Goal: Information Seeking & Learning: Learn about a topic

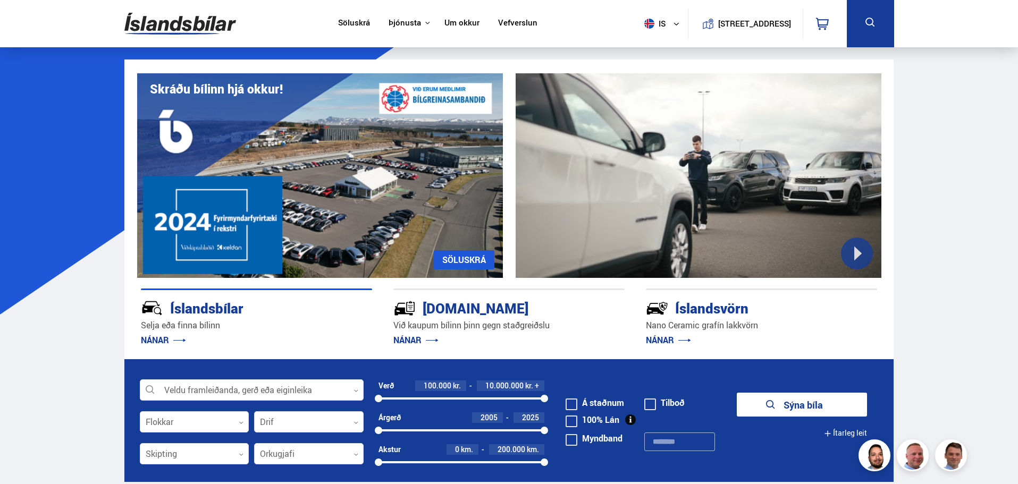
click at [347, 23] on link "Söluskrá" at bounding box center [354, 23] width 32 height 11
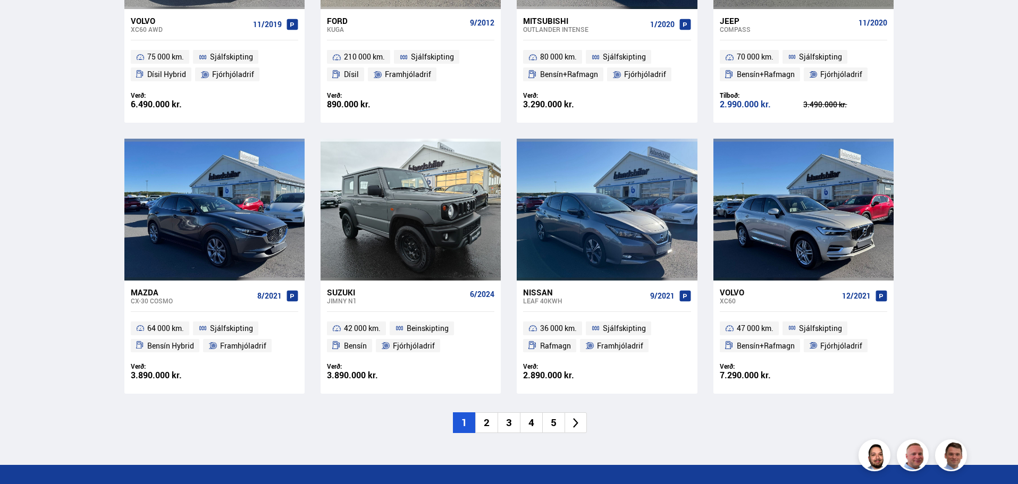
scroll to position [1488, 0]
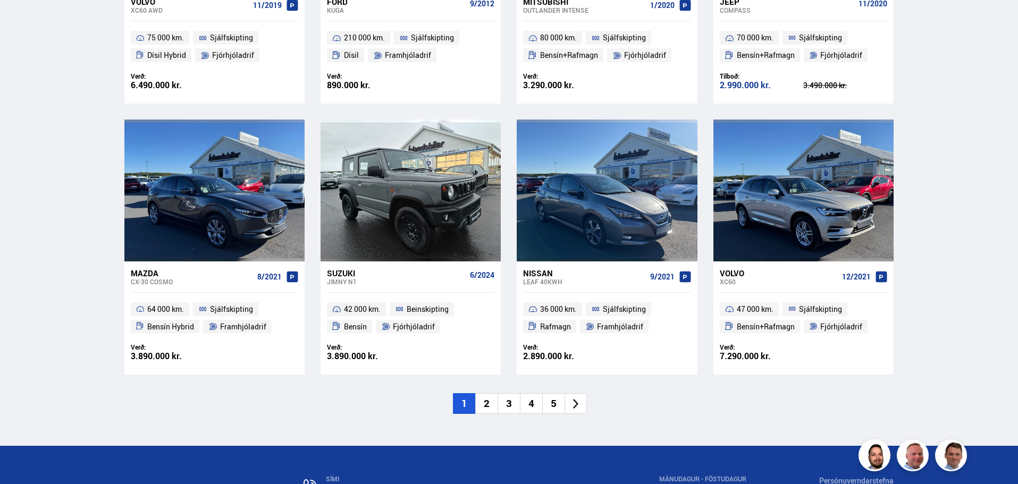
click at [576, 407] on icon at bounding box center [576, 404] width 12 height 12
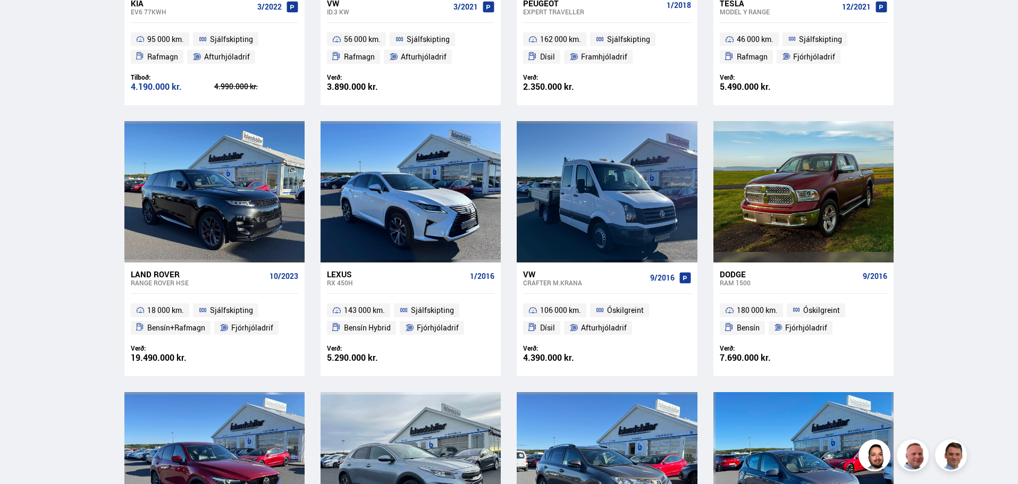
scroll to position [195, 0]
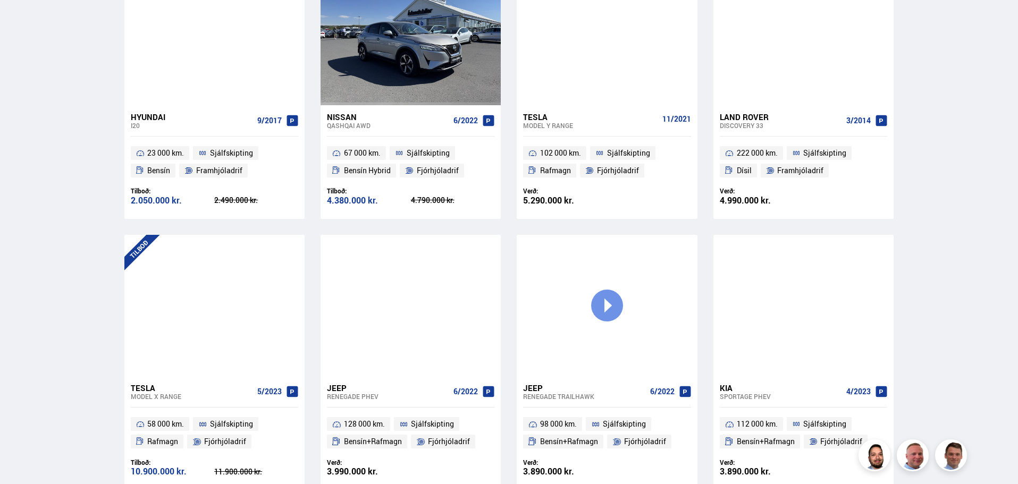
scroll to position [850, 0]
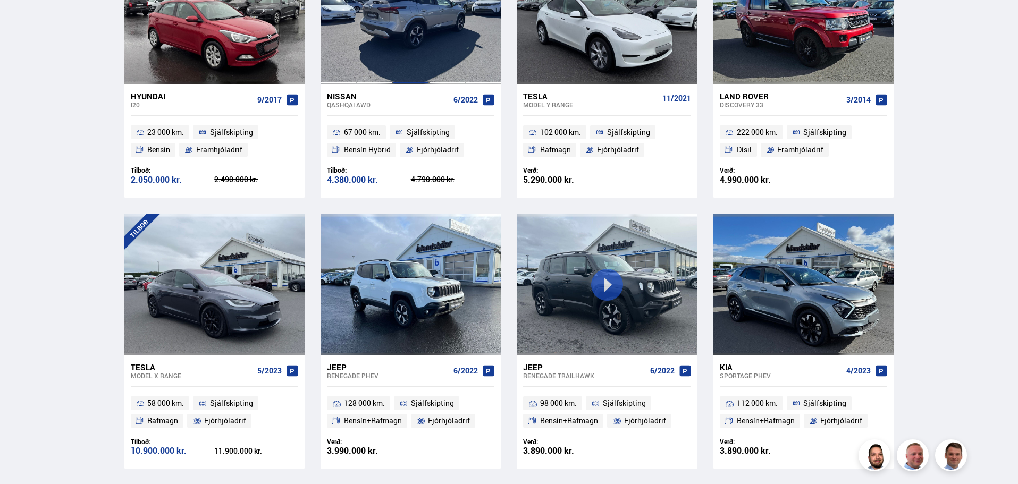
click at [409, 60] on div at bounding box center [410, 13] width 36 height 141
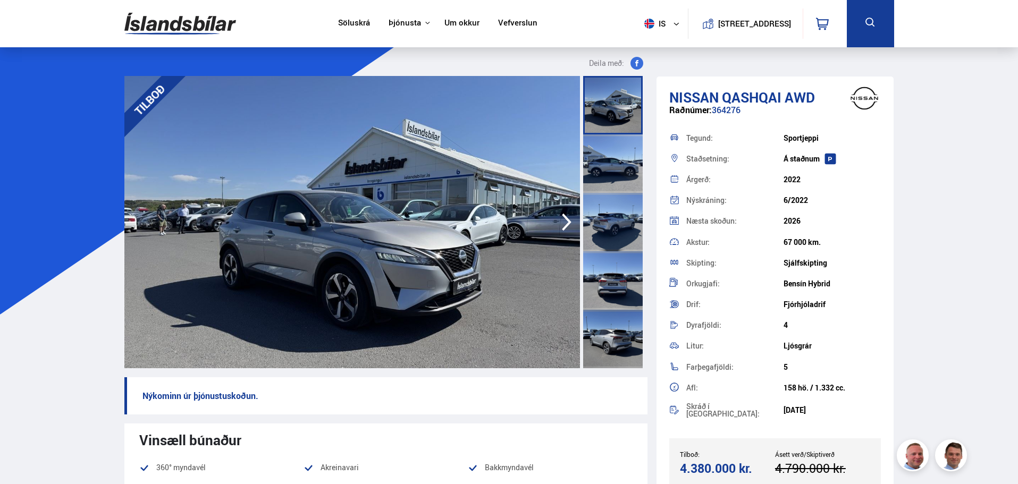
click at [567, 216] on icon "button" at bounding box center [566, 222] width 21 height 26
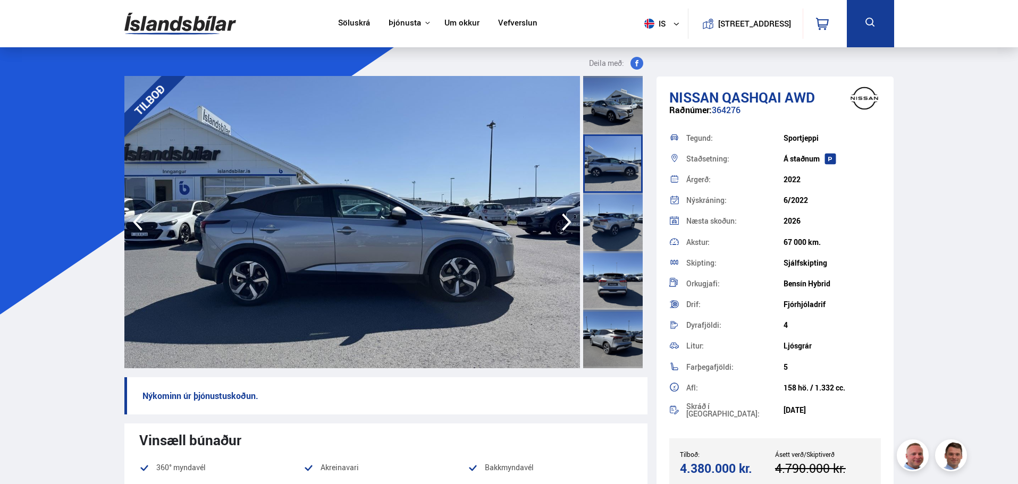
click at [567, 216] on icon "button" at bounding box center [566, 222] width 21 height 26
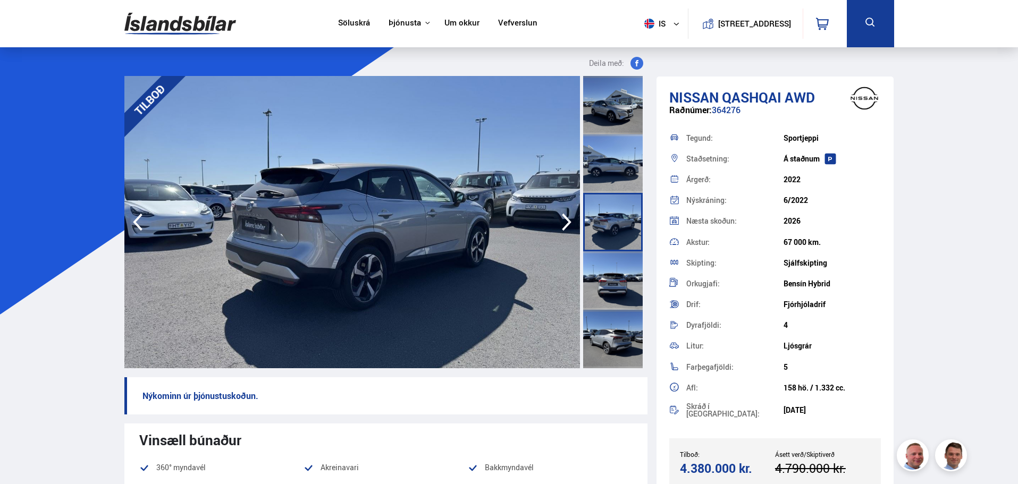
click at [567, 216] on icon "button" at bounding box center [566, 222] width 21 height 26
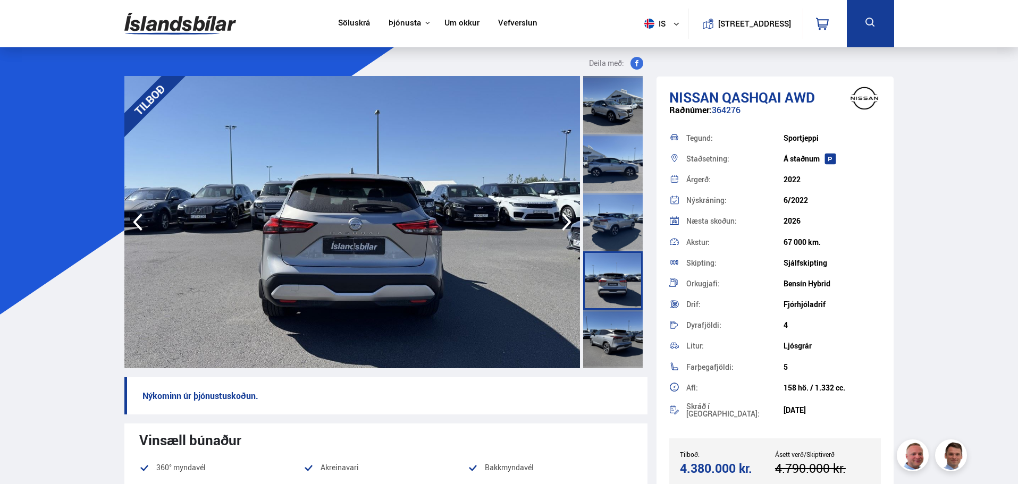
click at [567, 216] on icon "button" at bounding box center [566, 222] width 21 height 26
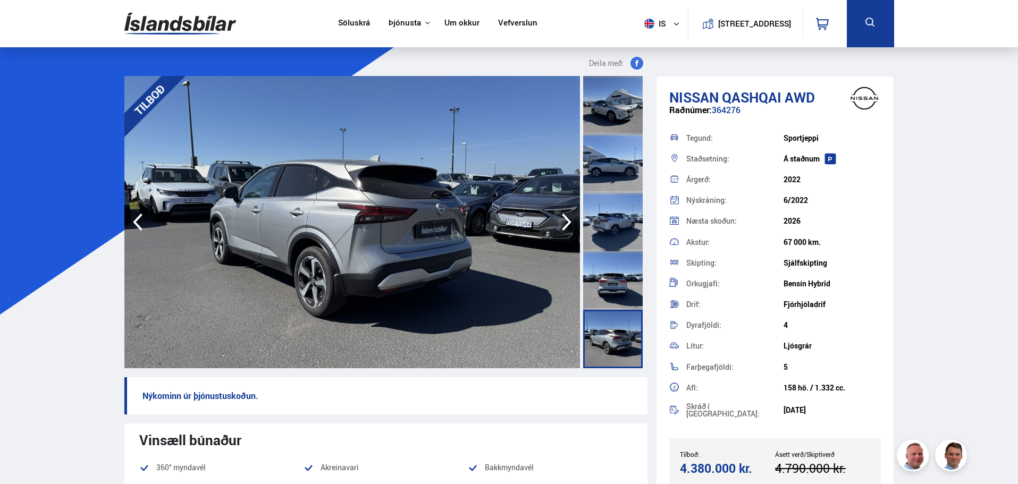
click at [567, 216] on icon "button" at bounding box center [566, 222] width 21 height 26
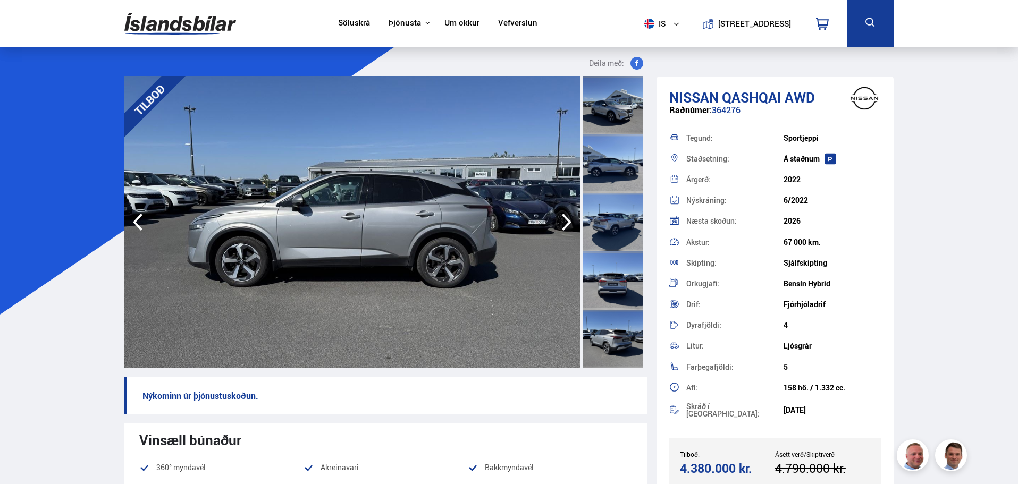
click at [567, 216] on icon "button" at bounding box center [566, 222] width 21 height 26
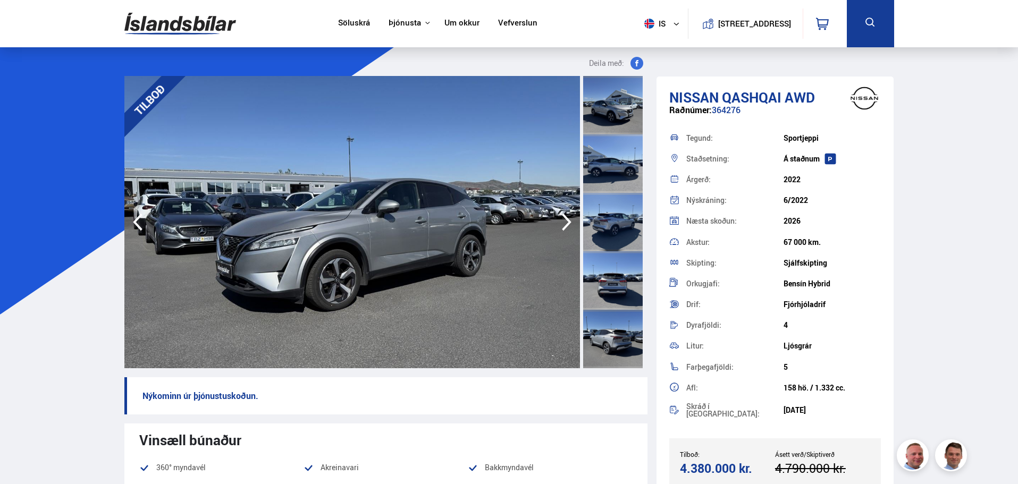
click at [567, 216] on icon "button" at bounding box center [566, 222] width 21 height 26
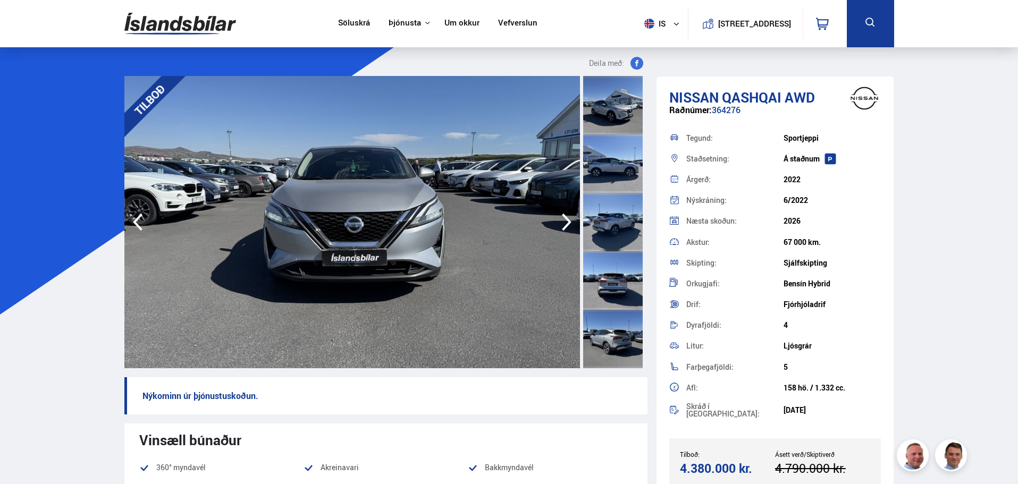
click at [567, 216] on icon "button" at bounding box center [566, 222] width 21 height 26
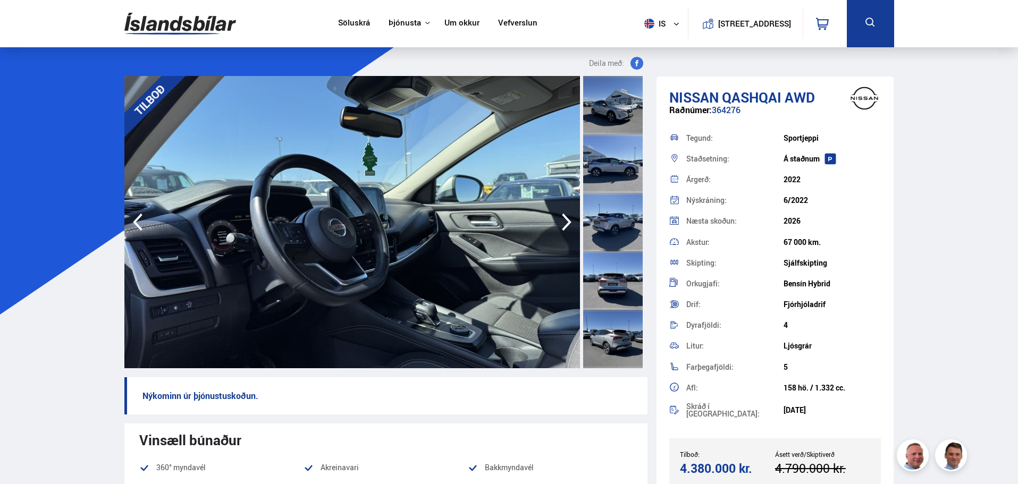
click at [567, 216] on icon "button" at bounding box center [566, 222] width 21 height 26
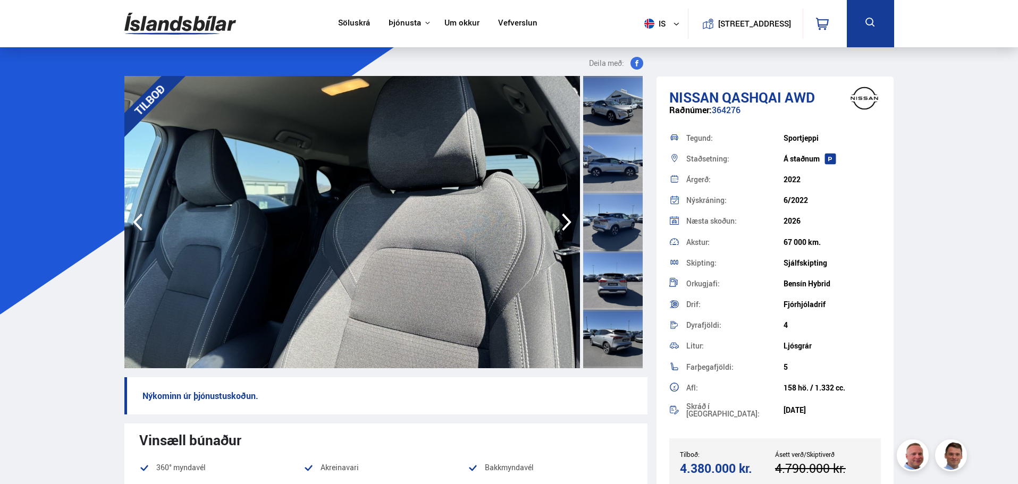
click at [567, 216] on icon "button" at bounding box center [566, 222] width 21 height 26
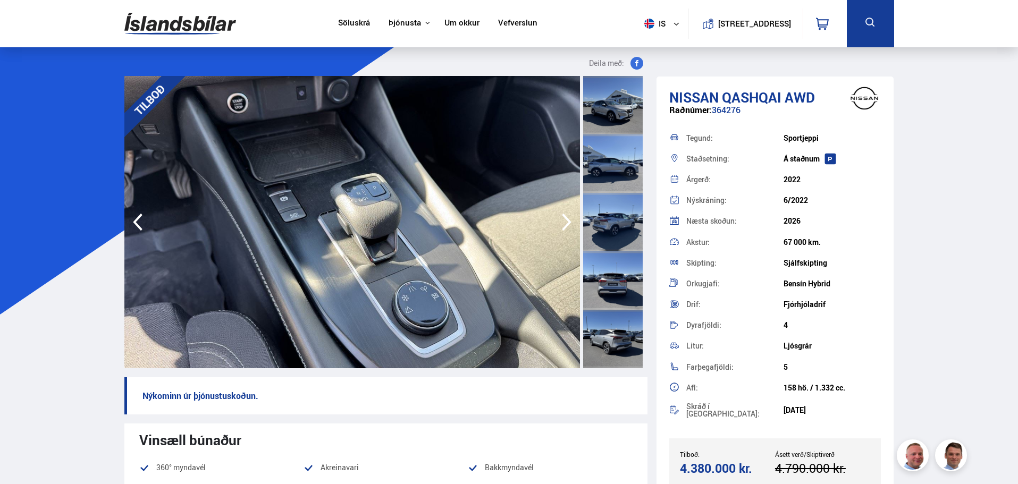
click at [567, 216] on icon "button" at bounding box center [566, 222] width 21 height 26
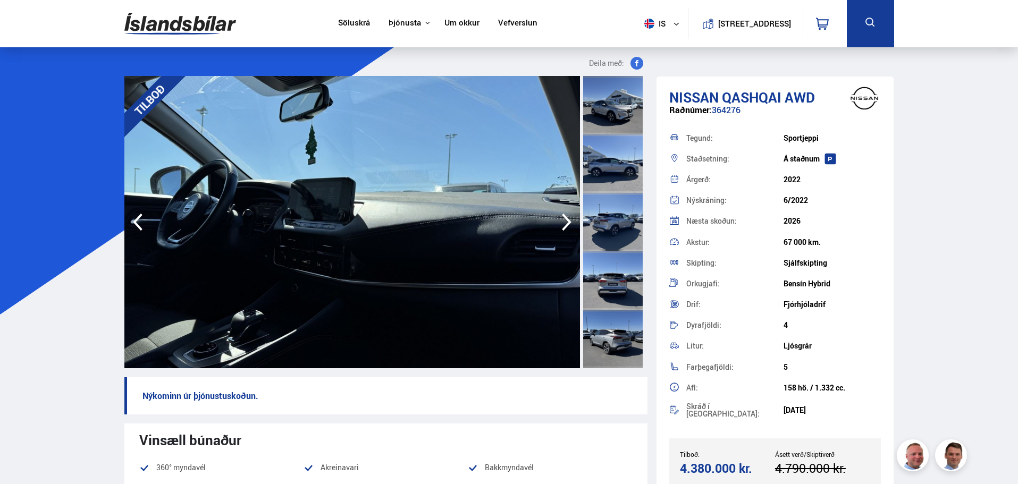
click at [567, 216] on icon "button" at bounding box center [566, 222] width 21 height 26
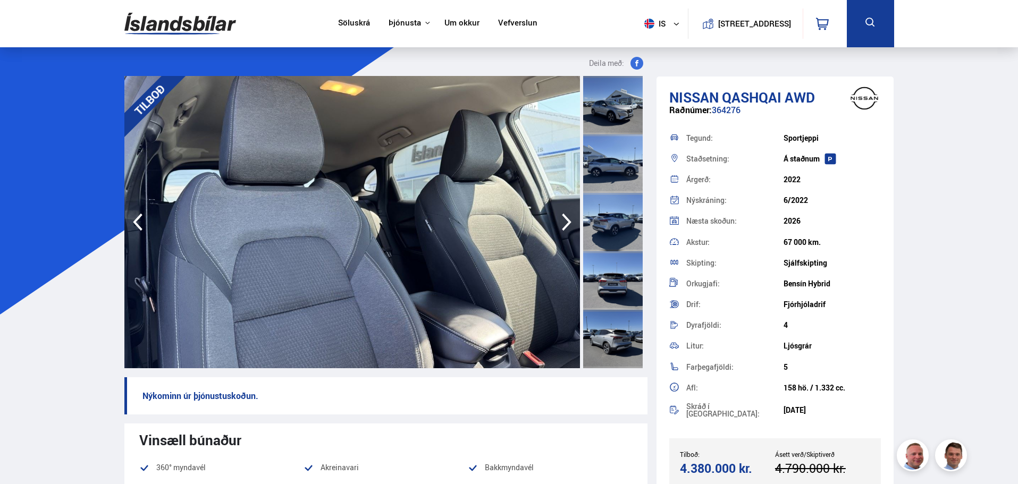
click at [567, 216] on icon "button" at bounding box center [566, 222] width 21 height 26
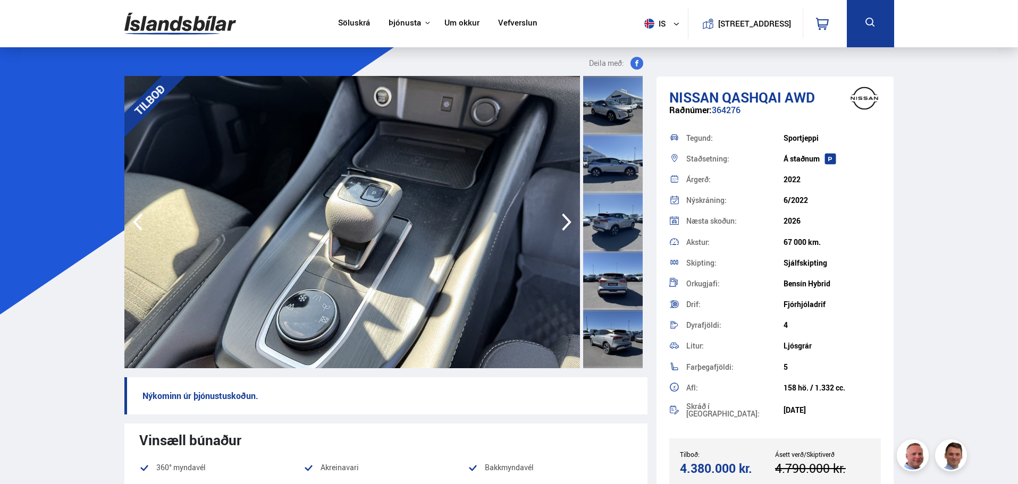
click at [567, 216] on icon "button" at bounding box center [566, 222] width 21 height 26
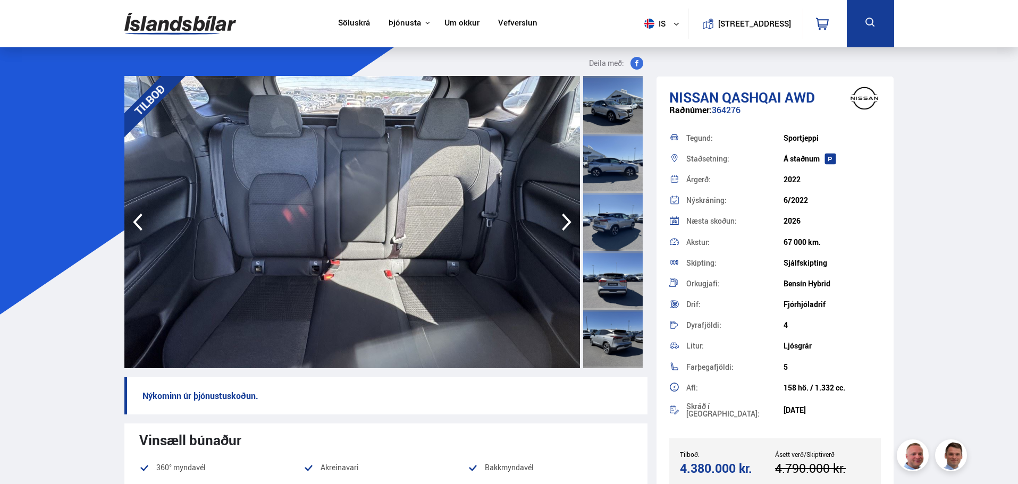
click at [567, 216] on icon "button" at bounding box center [566, 222] width 21 height 26
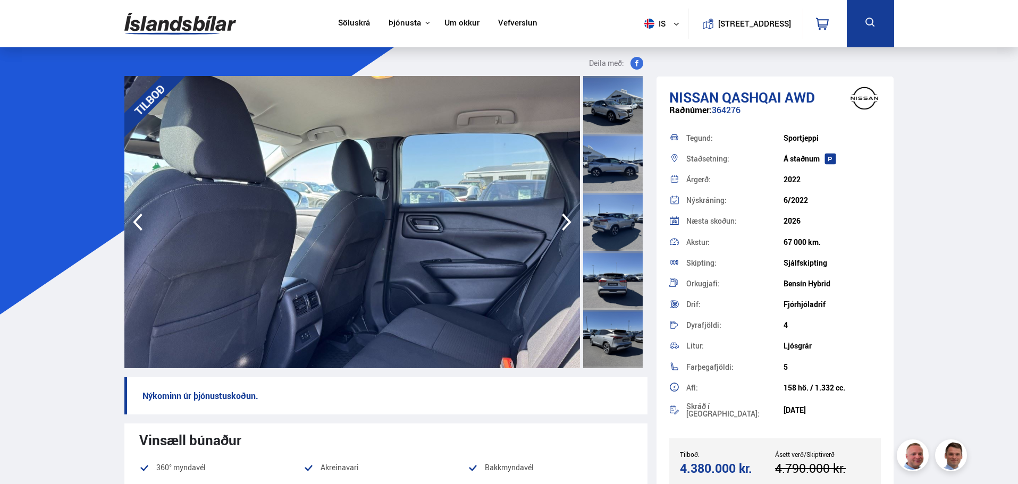
click at [567, 216] on icon "button" at bounding box center [566, 222] width 21 height 26
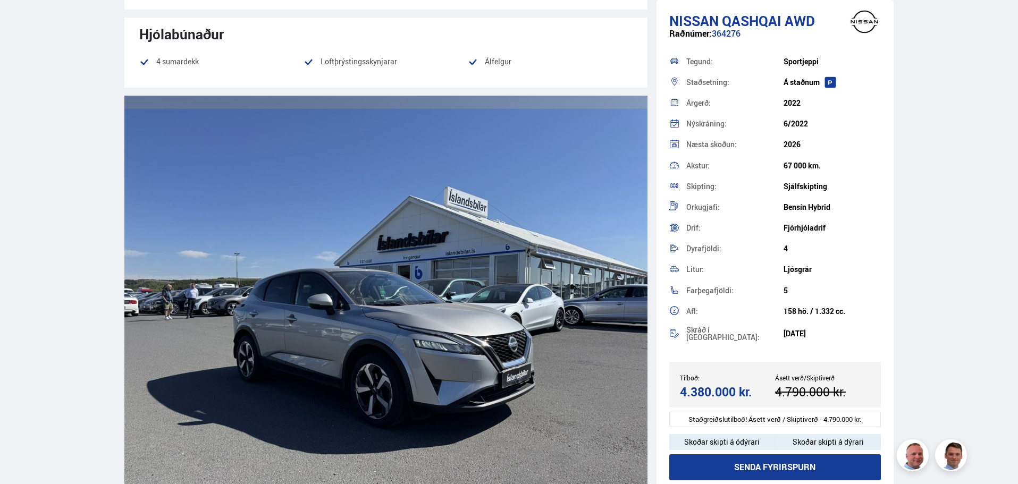
scroll to position [1329, 0]
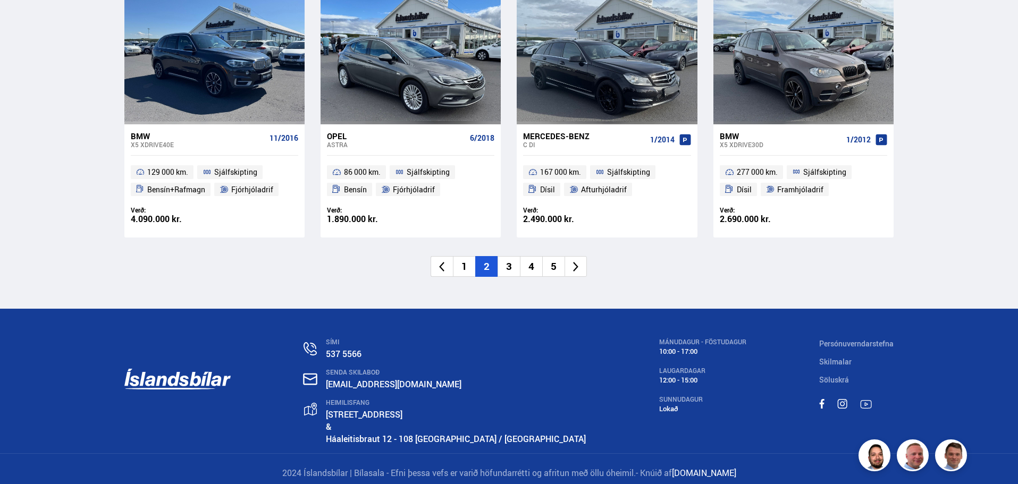
scroll to position [1633, 0]
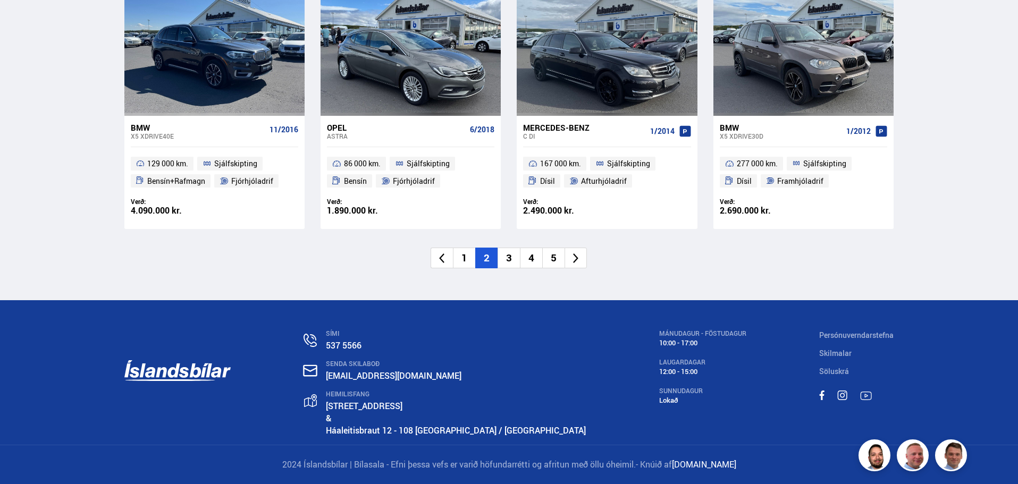
click at [504, 257] on li "3" at bounding box center [509, 258] width 22 height 21
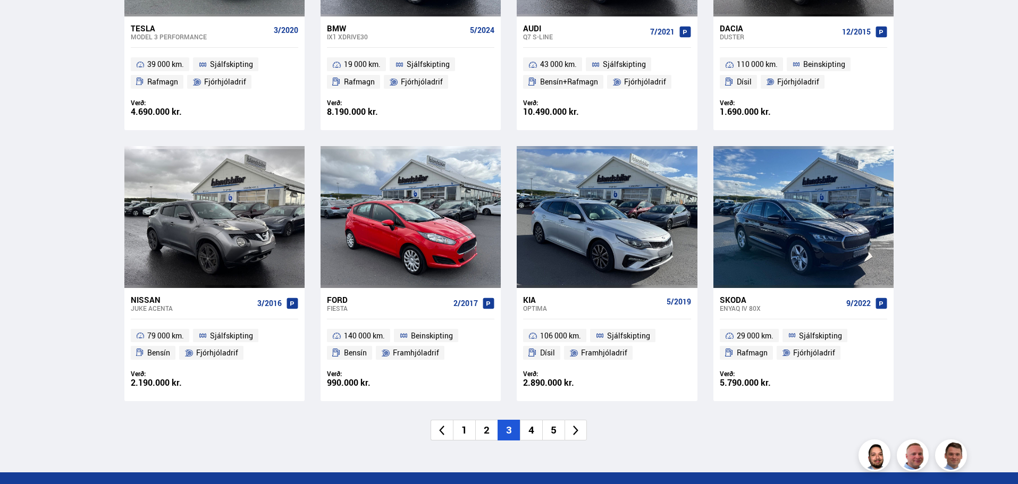
scroll to position [1488, 0]
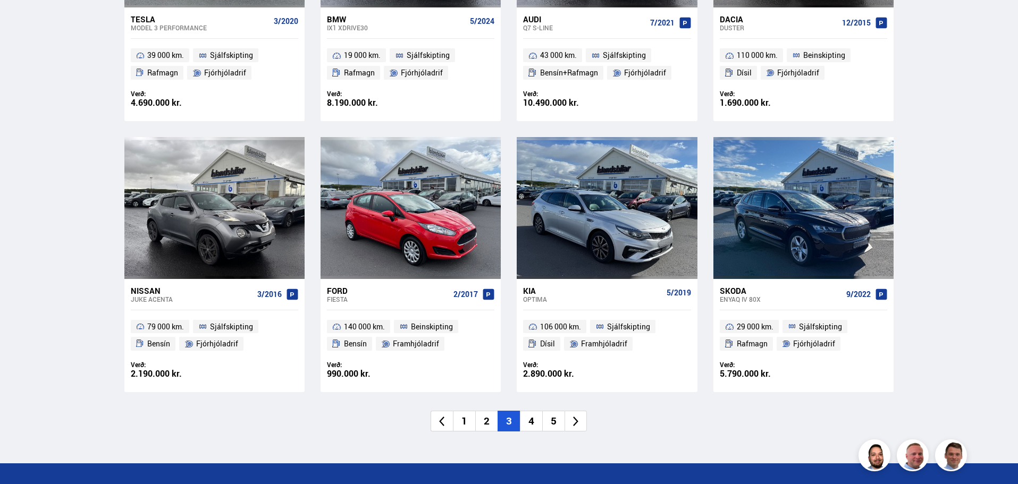
click at [529, 411] on li "4" at bounding box center [531, 421] width 22 height 21
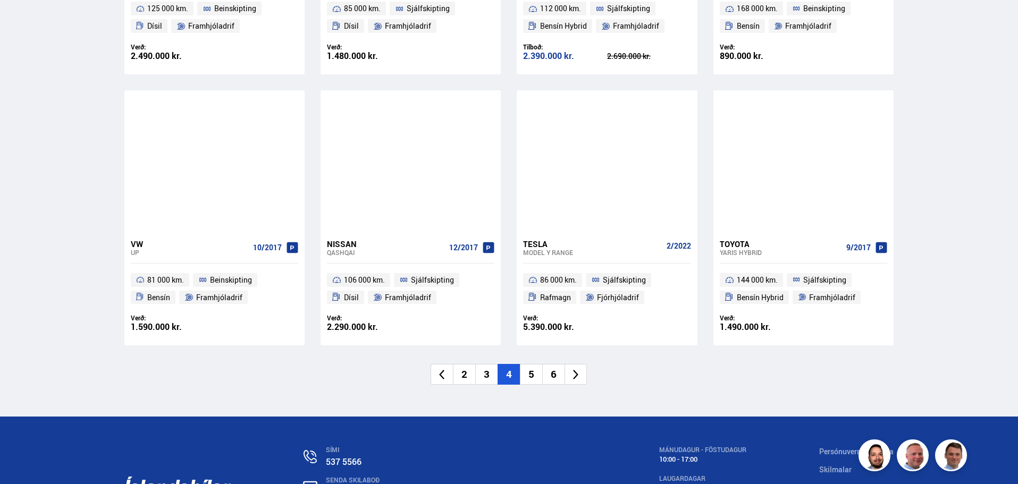
scroll to position [1595, 0]
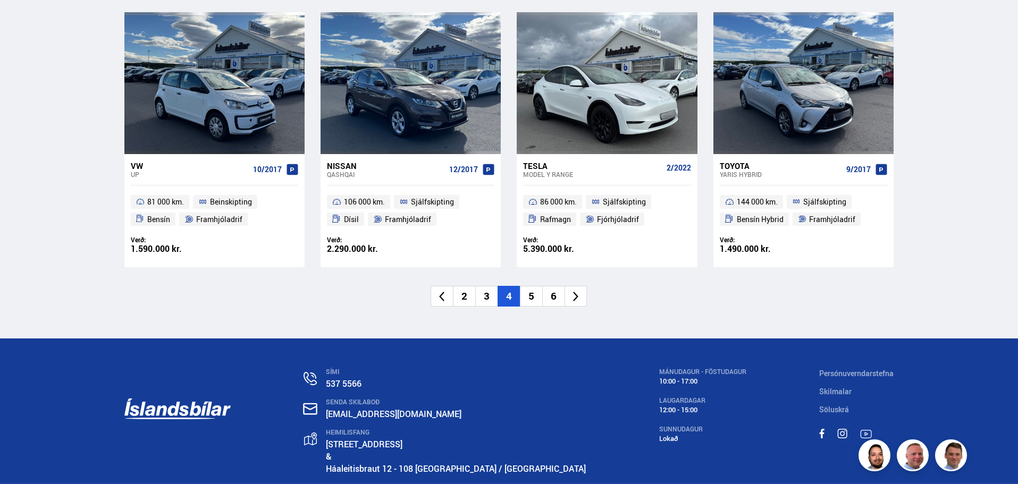
click at [528, 293] on li "5" at bounding box center [531, 296] width 22 height 21
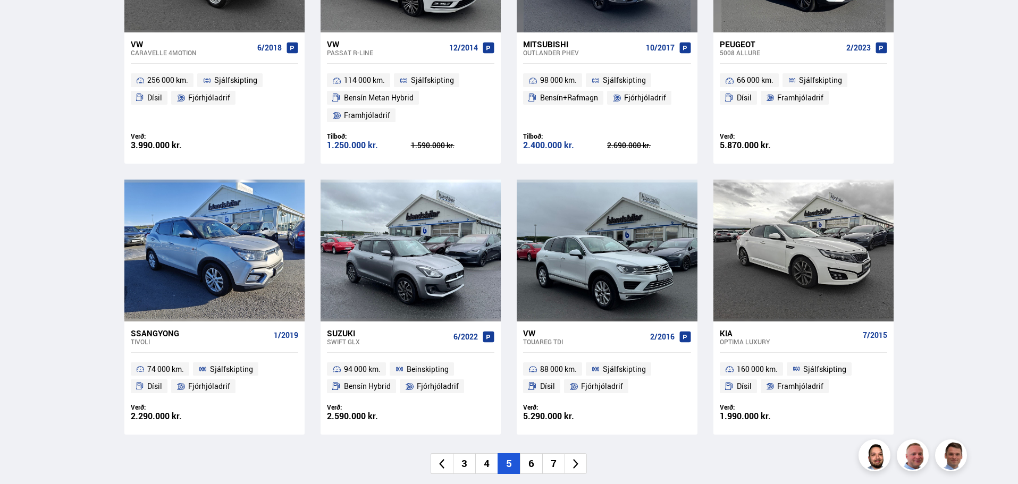
scroll to position [1488, 0]
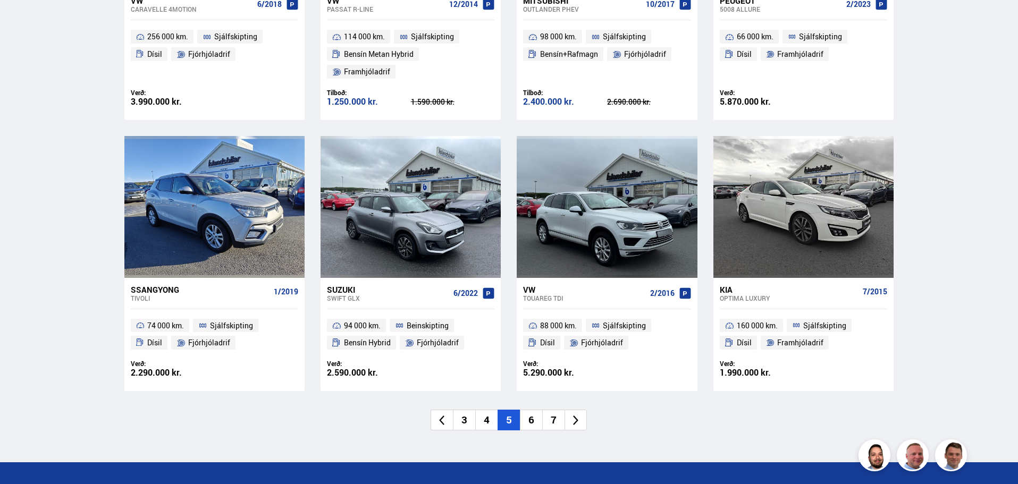
click at [530, 410] on li "6" at bounding box center [531, 420] width 22 height 21
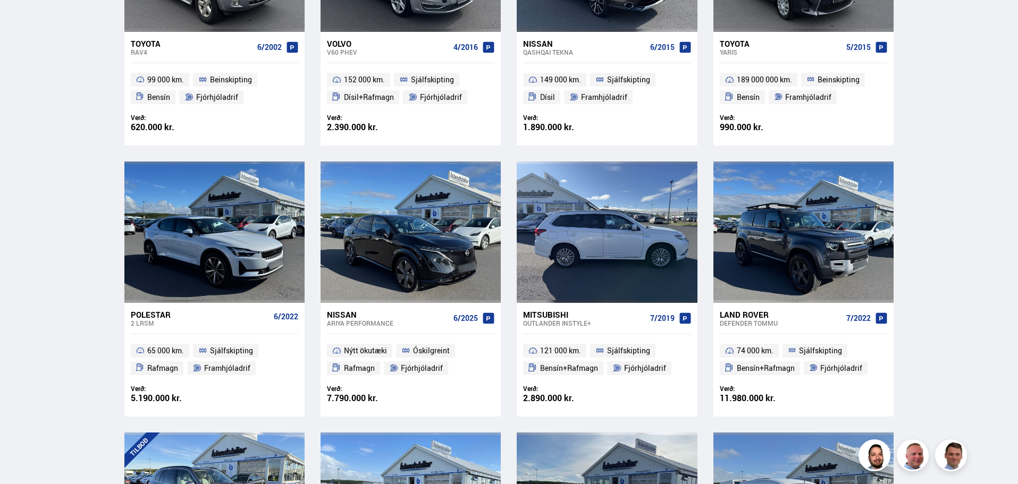
scroll to position [50, 0]
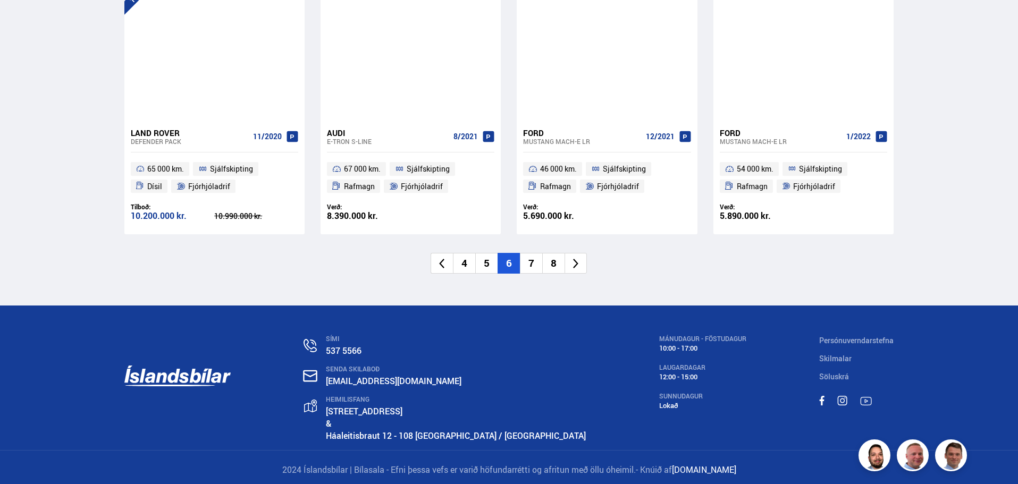
scroll to position [1634, 0]
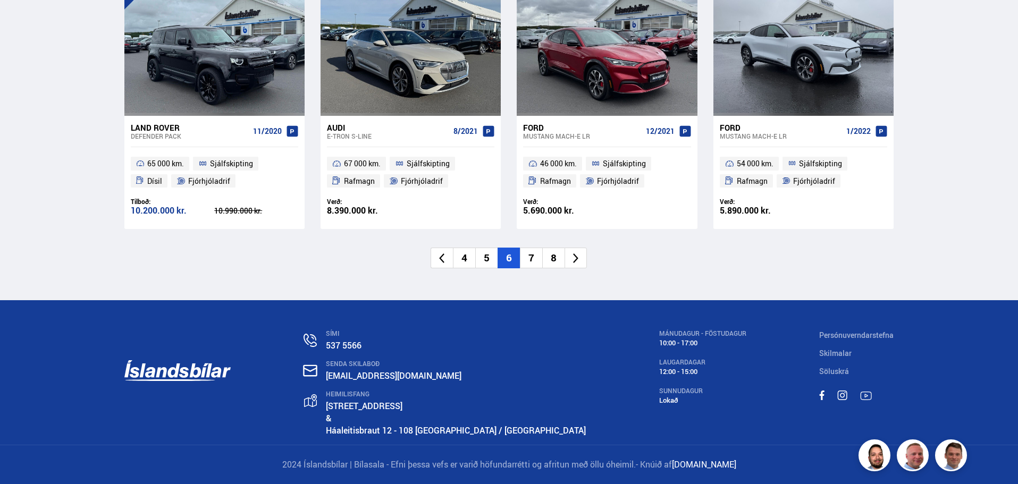
click at [526, 259] on li "7" at bounding box center [531, 258] width 22 height 21
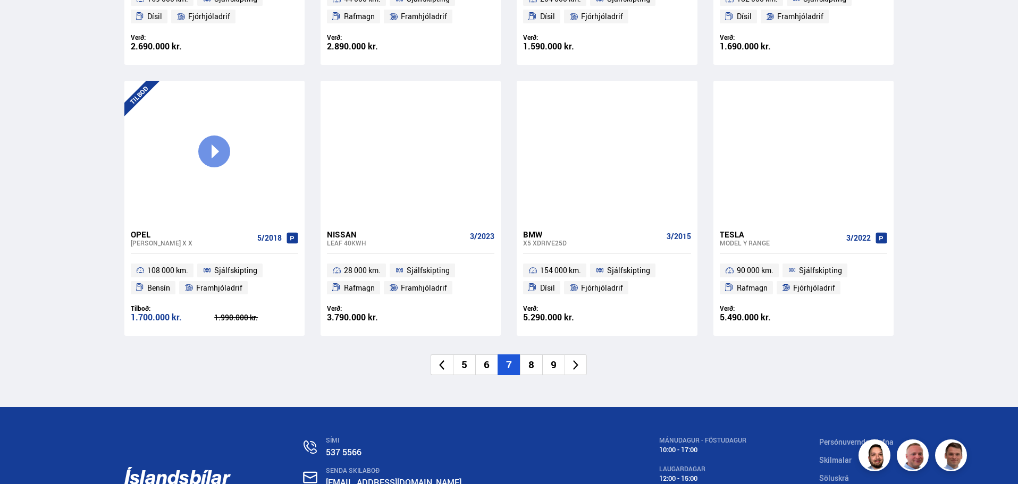
scroll to position [1542, 0]
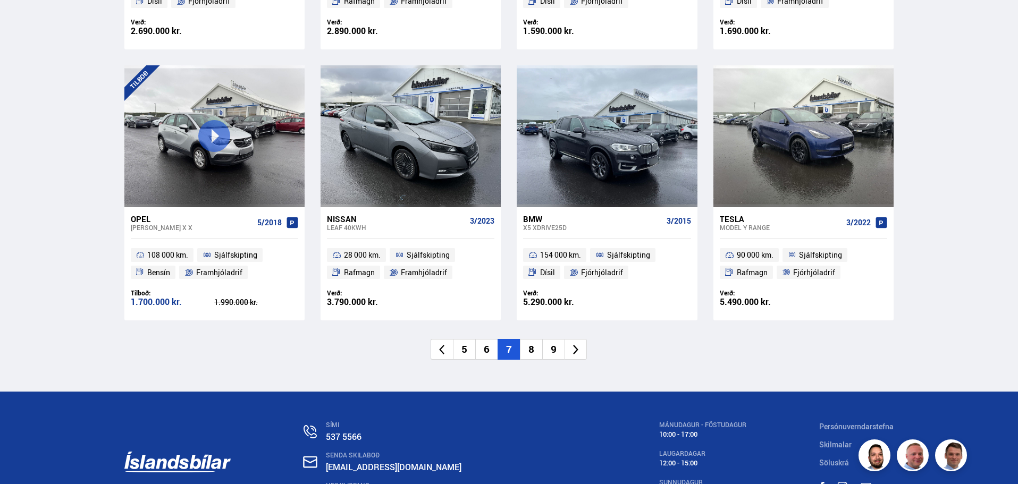
click at [533, 348] on li "8" at bounding box center [531, 349] width 22 height 21
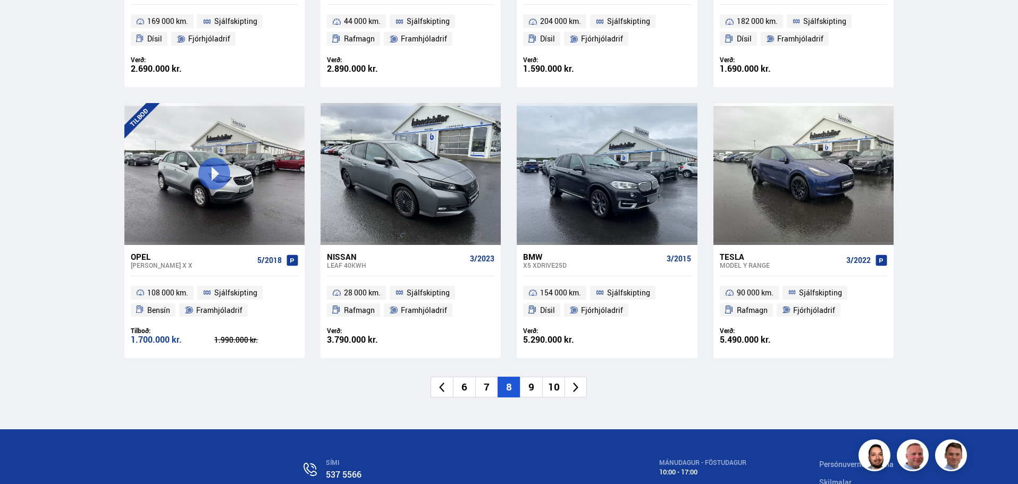
scroll to position [967, 0]
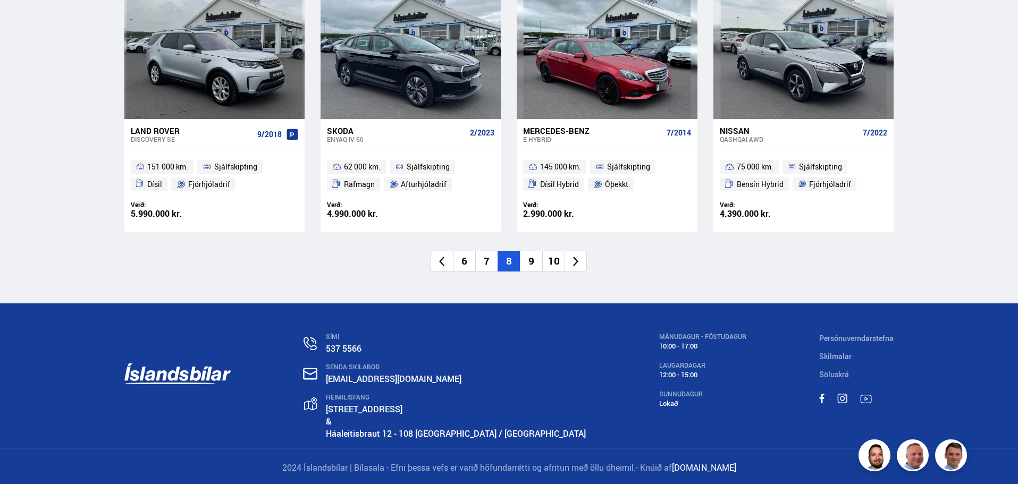
scroll to position [1633, 0]
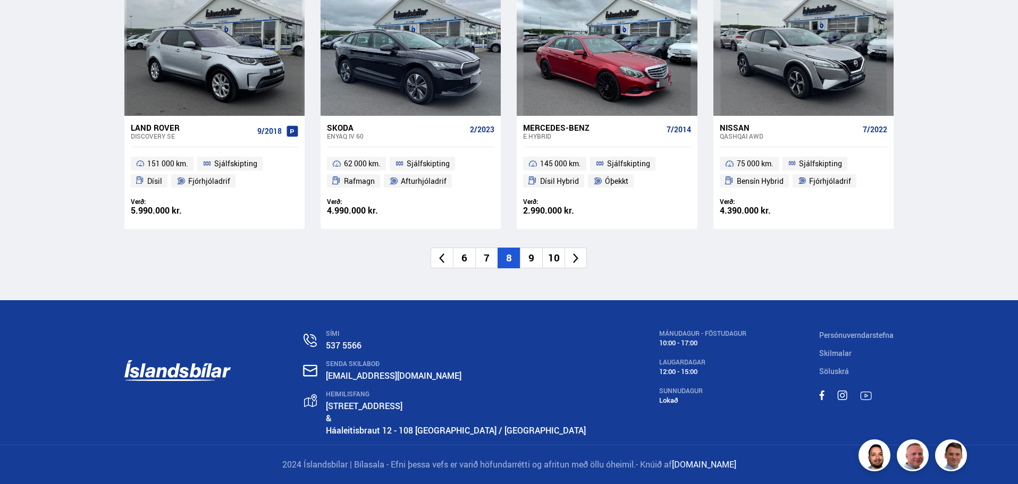
click at [531, 255] on li "9" at bounding box center [531, 258] width 22 height 21
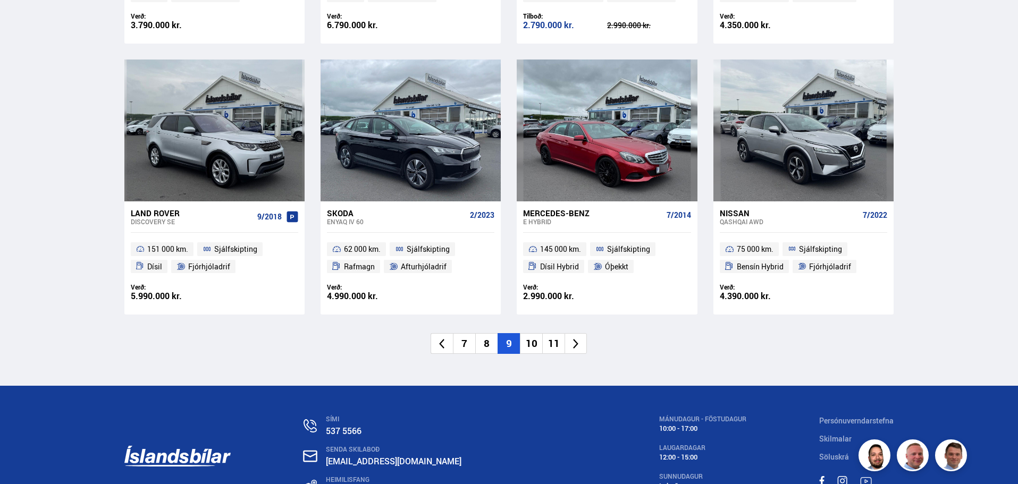
scroll to position [951, 0]
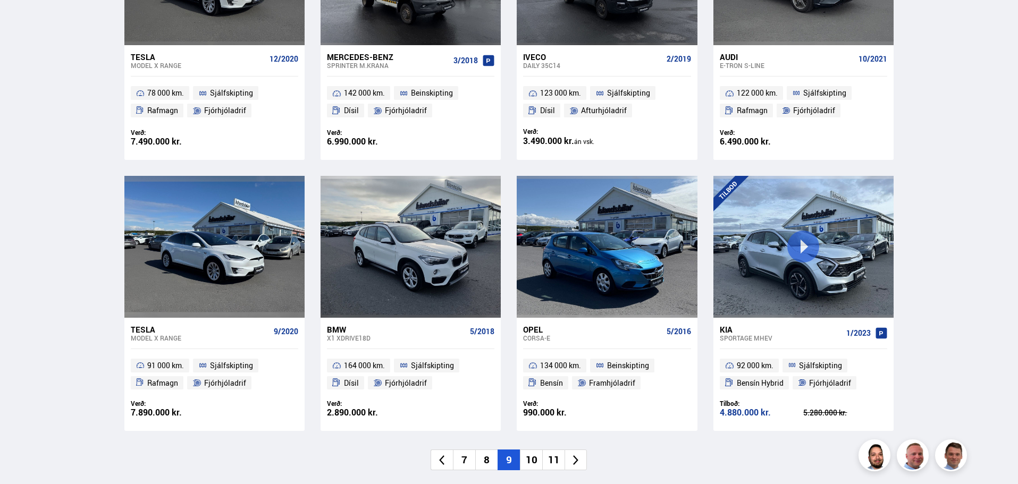
scroll to position [1488, 0]
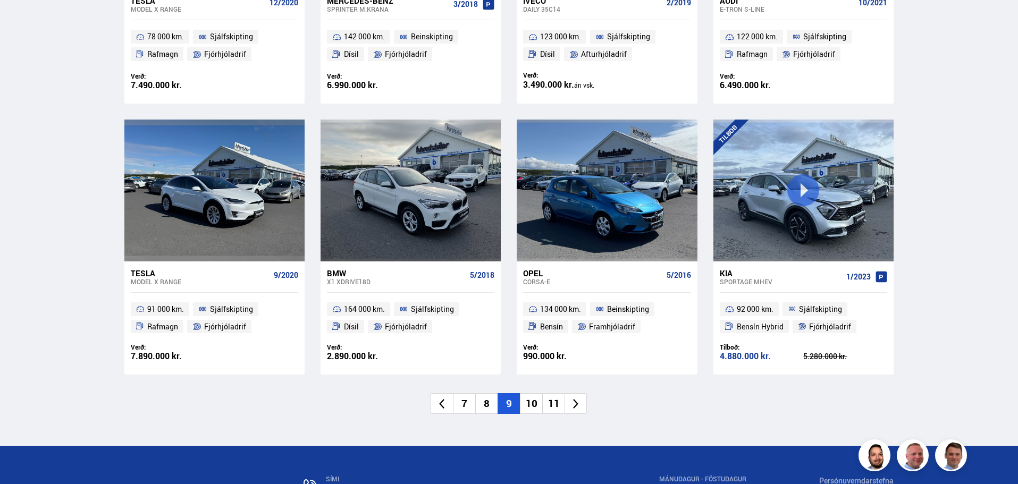
click at [529, 402] on li "10" at bounding box center [531, 403] width 22 height 21
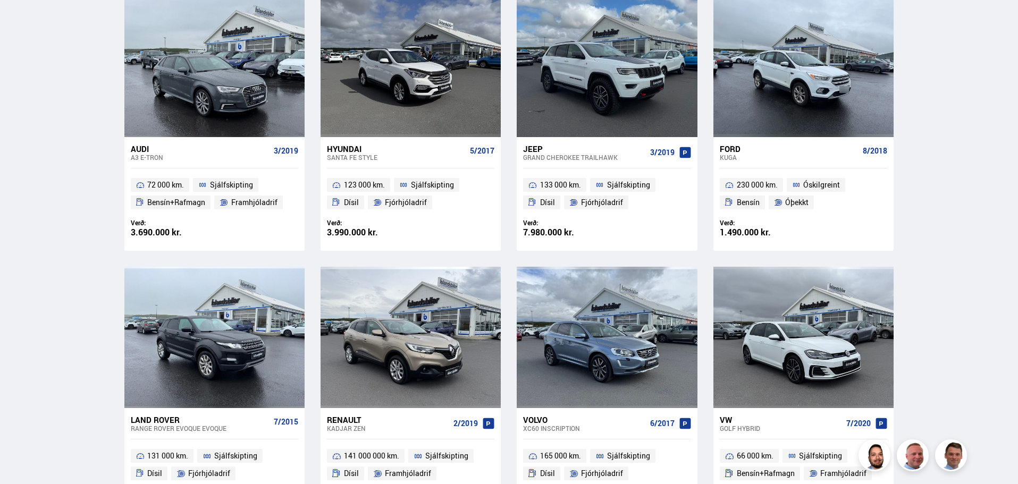
scroll to position [555, 0]
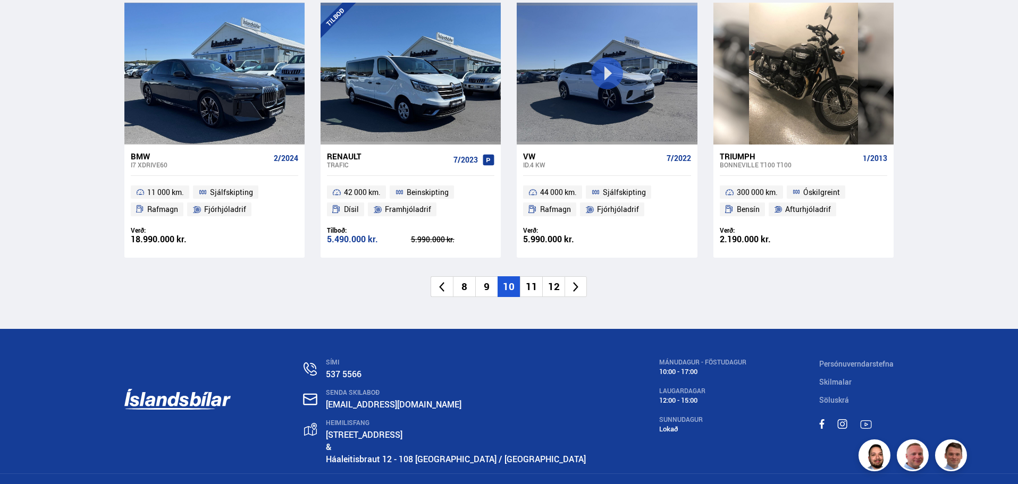
scroll to position [1633, 0]
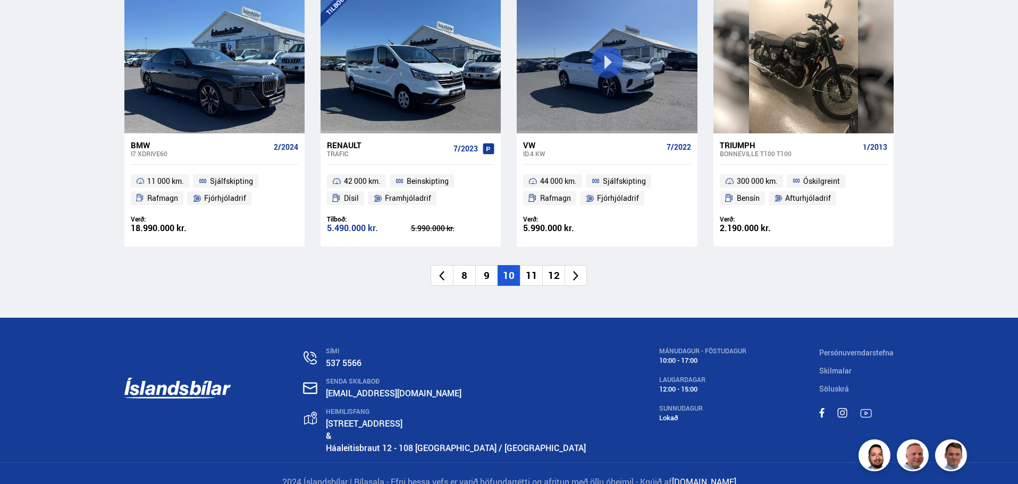
click at [527, 265] on li "11" at bounding box center [531, 275] width 22 height 21
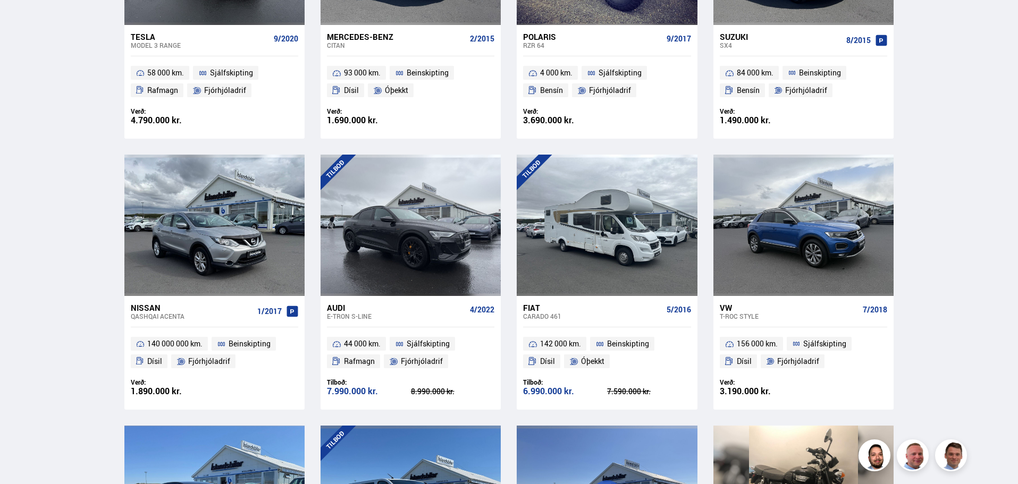
scroll to position [485, 0]
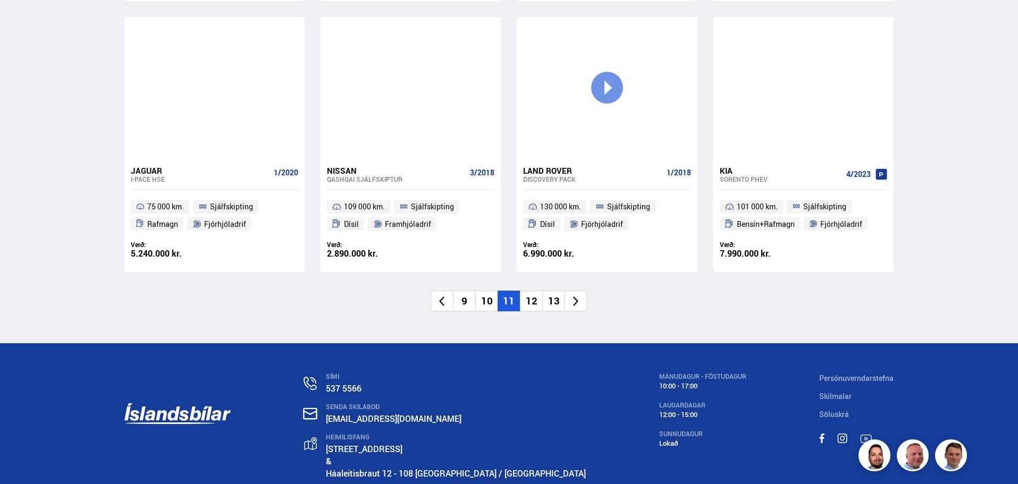
scroll to position [1595, 0]
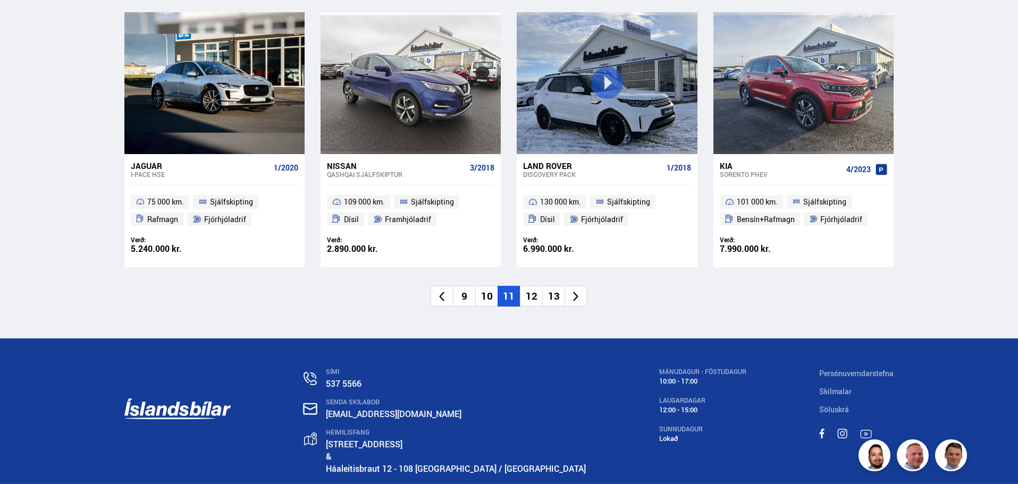
click at [531, 297] on li "12" at bounding box center [531, 296] width 22 height 21
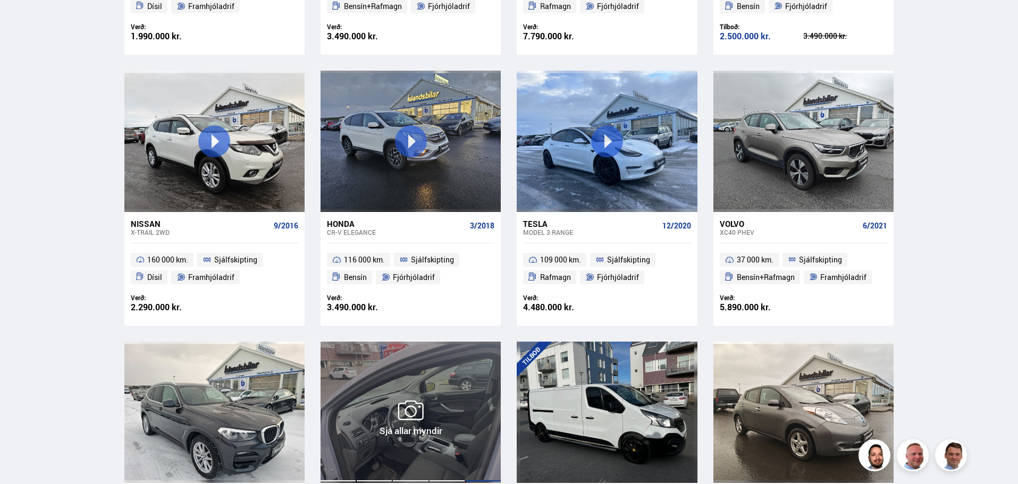
scroll to position [425, 0]
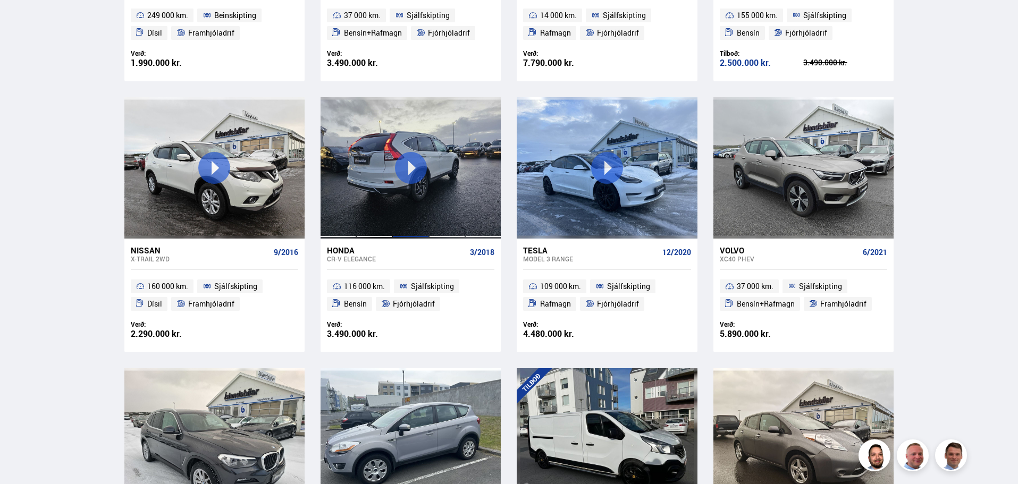
click at [414, 171] on div at bounding box center [410, 167] width 36 height 141
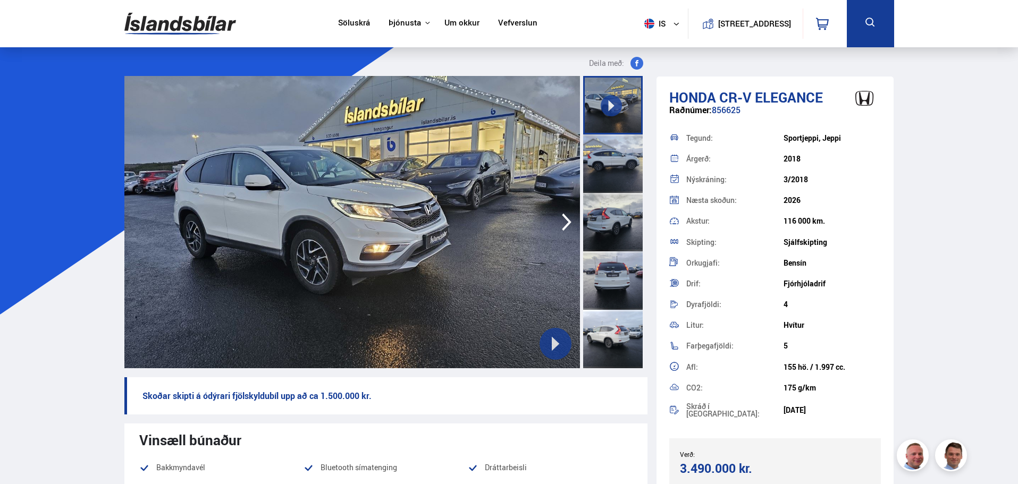
click at [563, 224] on icon "button" at bounding box center [566, 222] width 21 height 26
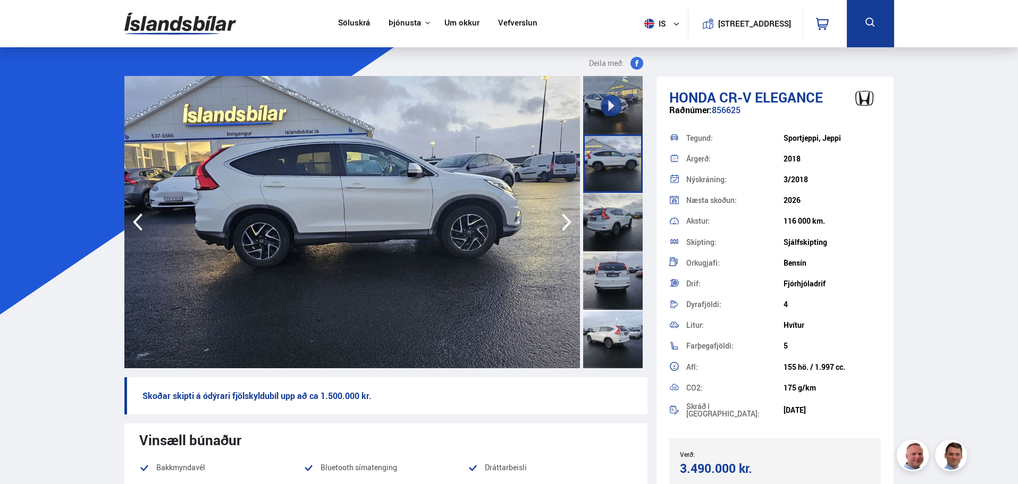
click at [563, 224] on icon "button" at bounding box center [566, 222] width 21 height 26
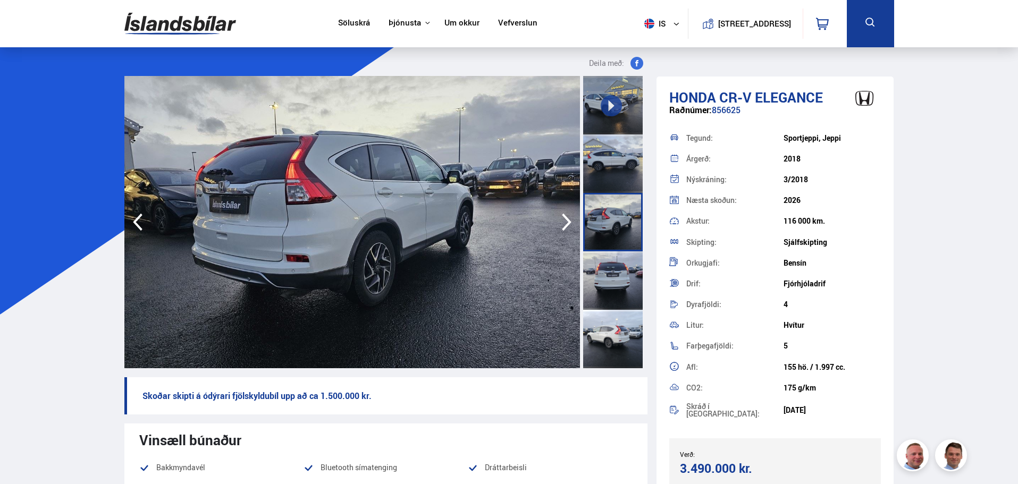
click at [563, 224] on icon "button" at bounding box center [566, 222] width 21 height 26
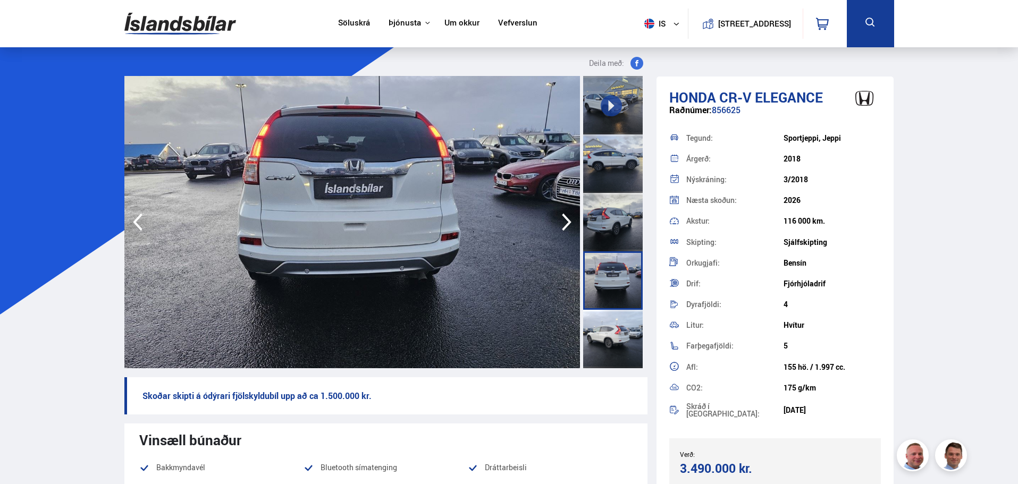
click at [563, 224] on icon "button" at bounding box center [566, 222] width 21 height 26
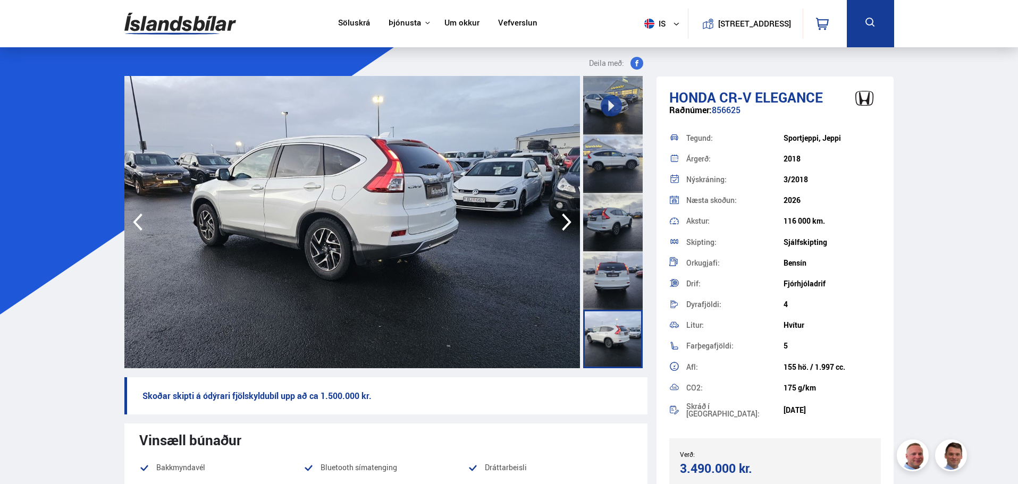
click at [563, 224] on icon "button" at bounding box center [566, 222] width 21 height 26
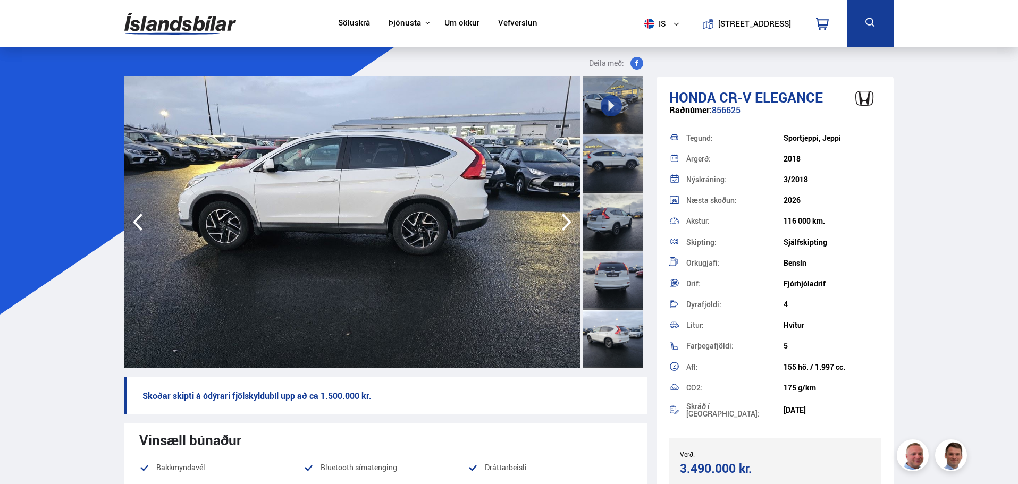
click at [563, 224] on icon "button" at bounding box center [566, 222] width 21 height 26
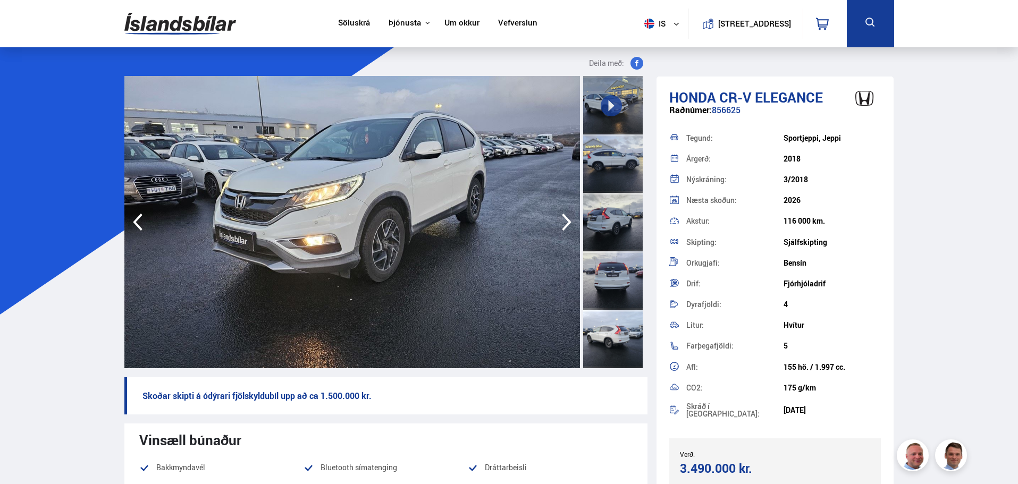
click at [563, 224] on icon "button" at bounding box center [566, 222] width 21 height 26
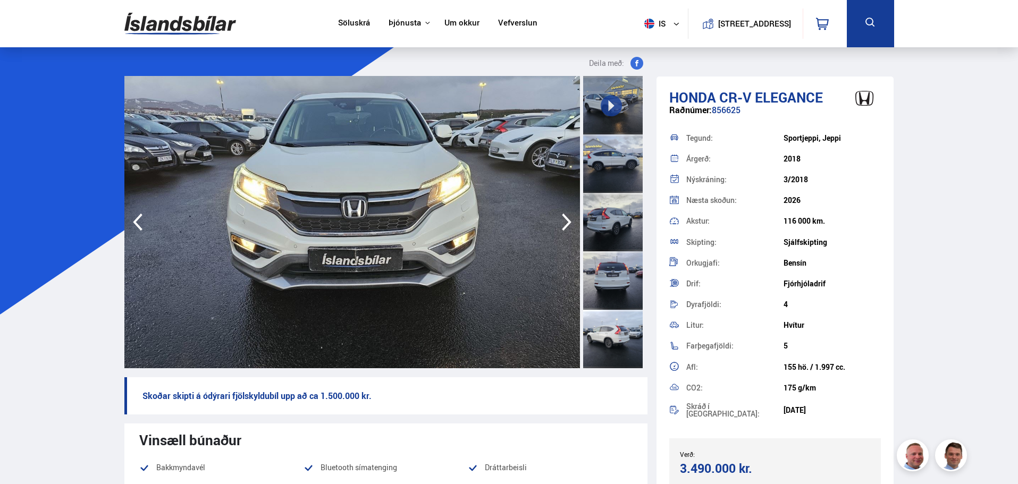
click at [563, 224] on icon "button" at bounding box center [566, 222] width 21 height 26
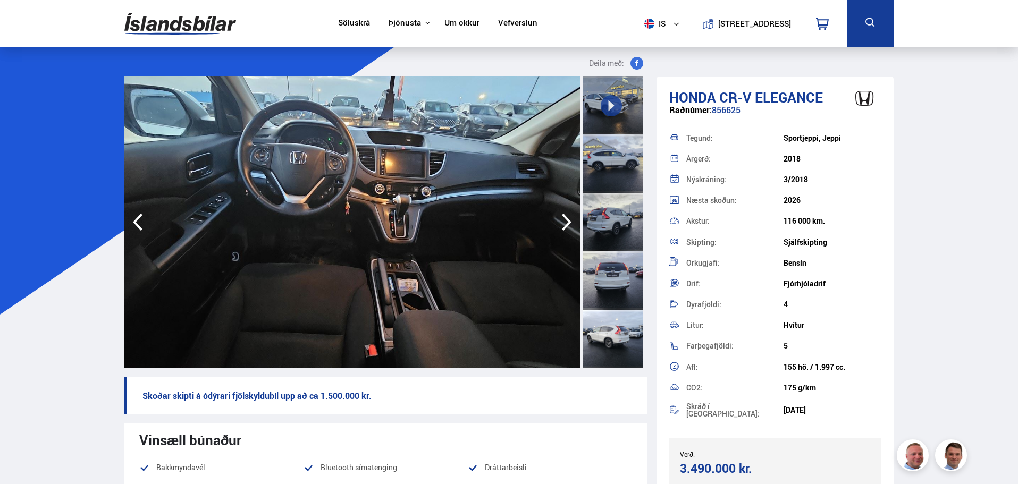
click at [563, 224] on icon "button" at bounding box center [566, 222] width 21 height 26
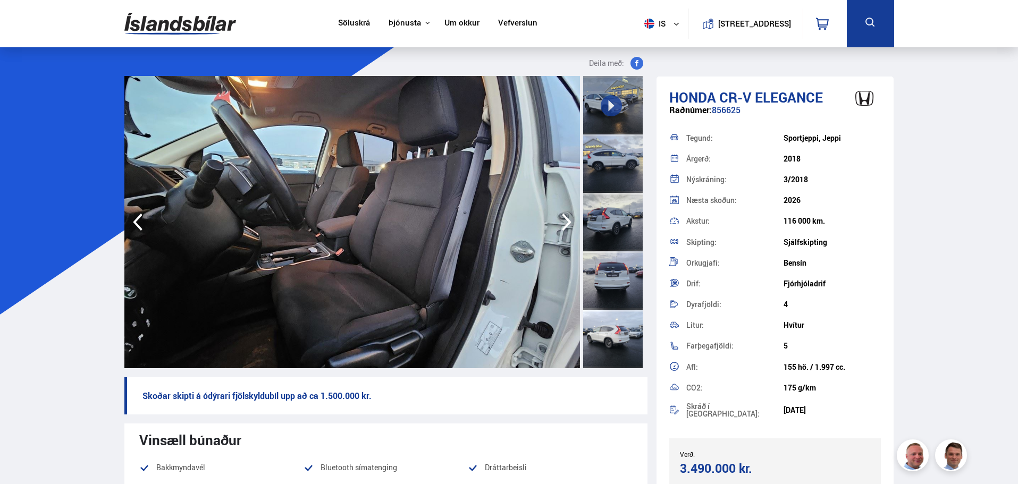
click at [563, 224] on icon "button" at bounding box center [566, 222] width 21 height 26
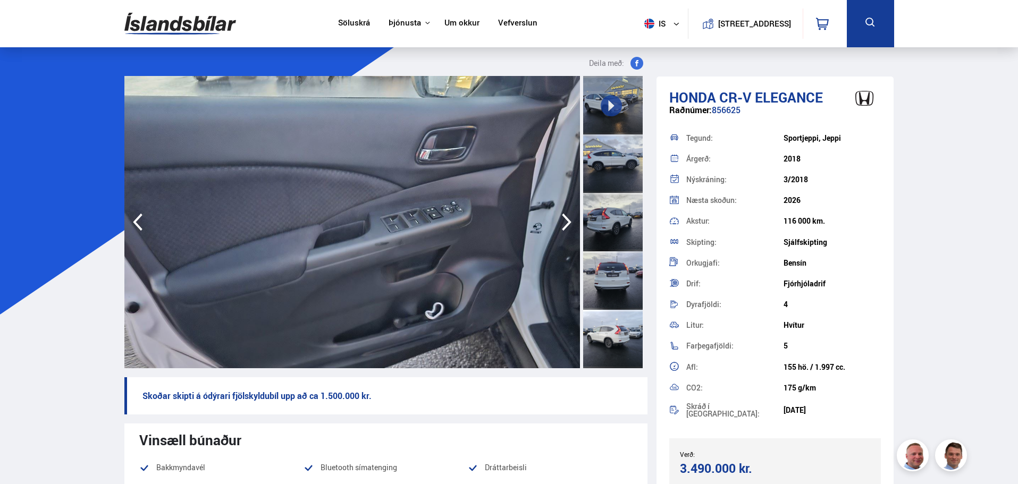
click at [563, 224] on icon "button" at bounding box center [566, 222] width 21 height 26
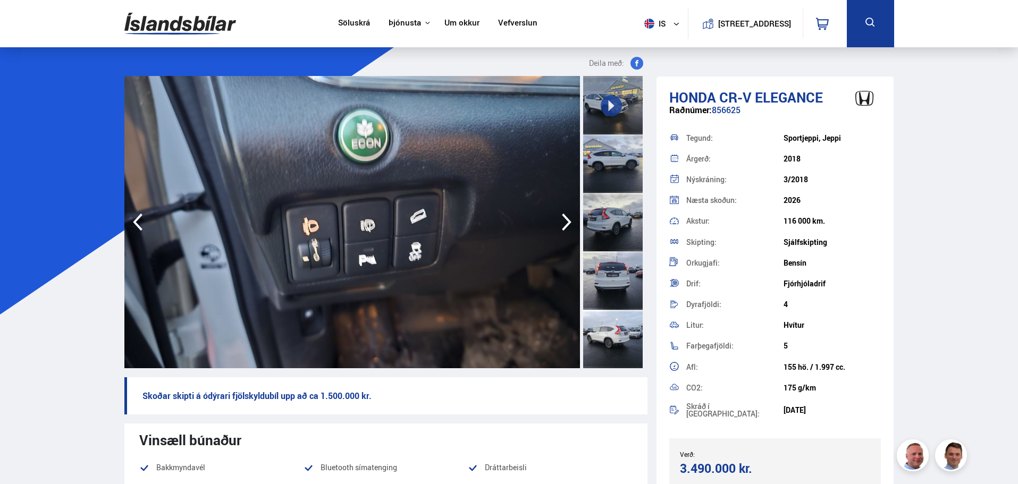
click at [563, 224] on icon "button" at bounding box center [566, 222] width 21 height 26
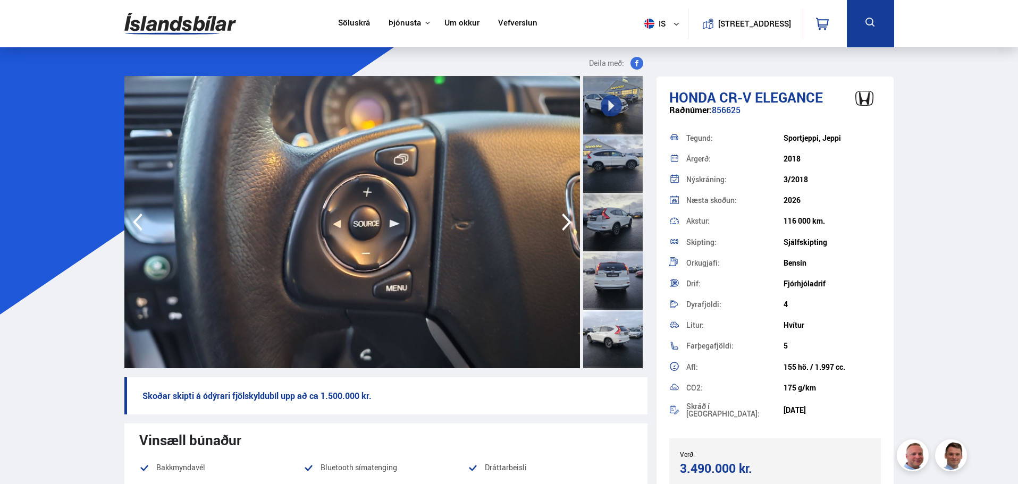
click at [563, 224] on icon "button" at bounding box center [566, 222] width 21 height 26
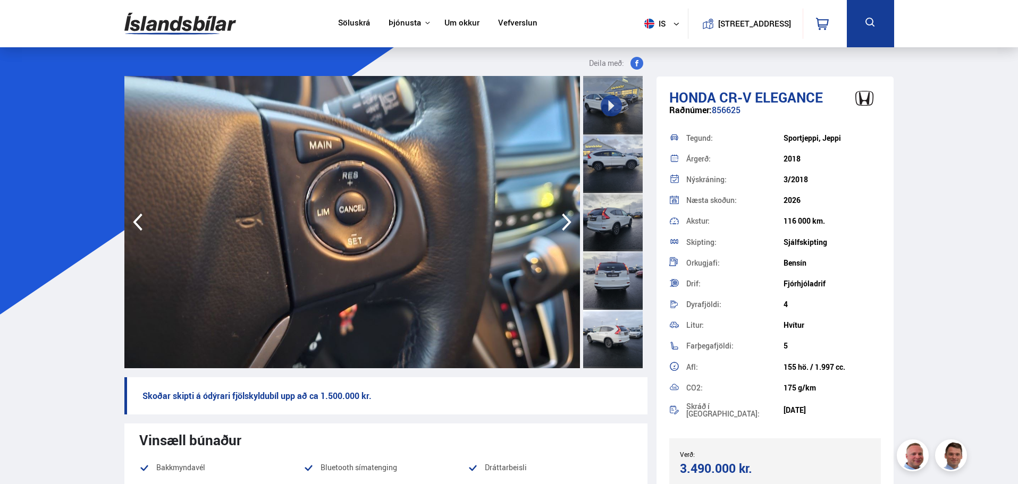
click at [563, 224] on icon "button" at bounding box center [566, 222] width 21 height 26
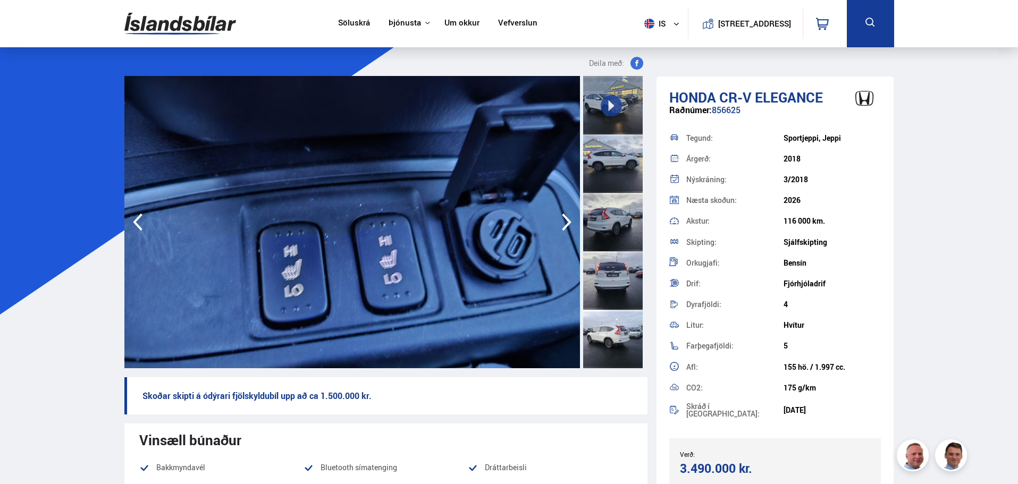
click at [563, 224] on icon "button" at bounding box center [566, 222] width 21 height 26
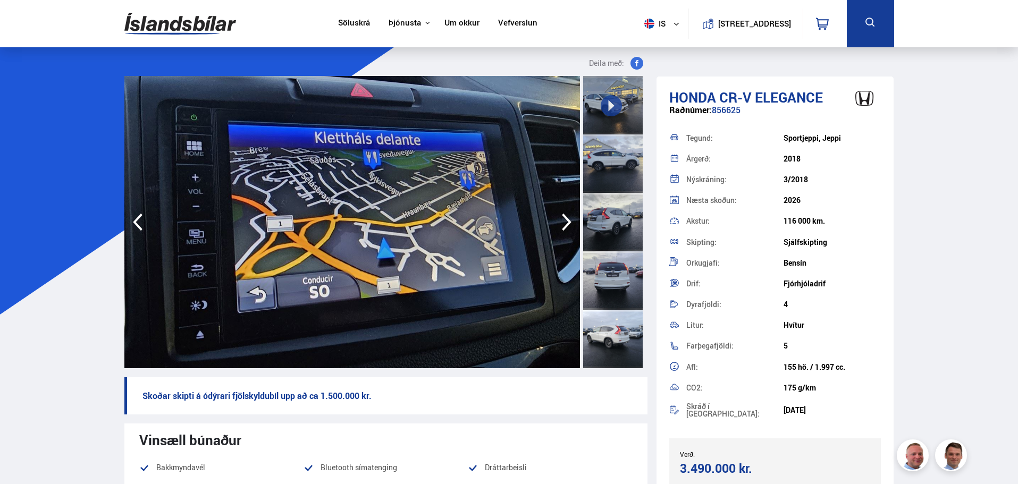
click at [563, 224] on icon "button" at bounding box center [566, 222] width 21 height 26
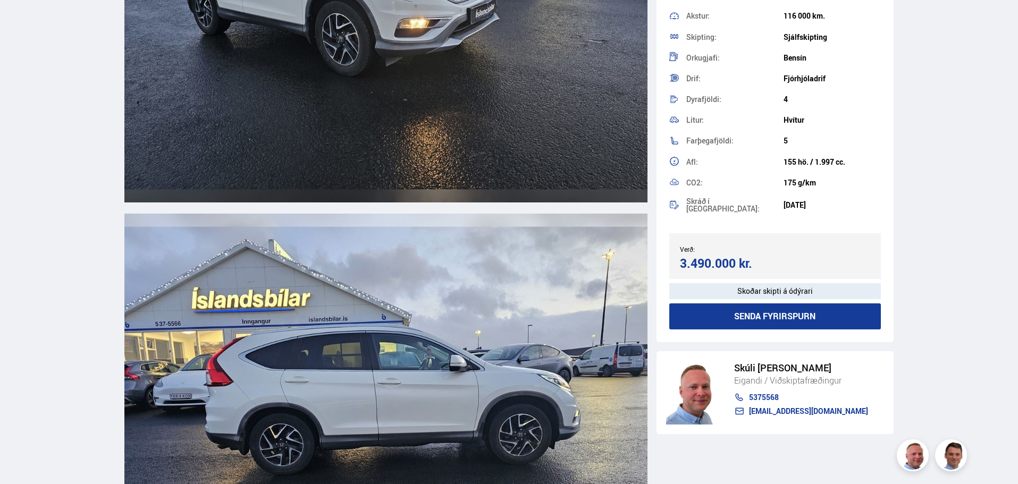
scroll to position [1488, 0]
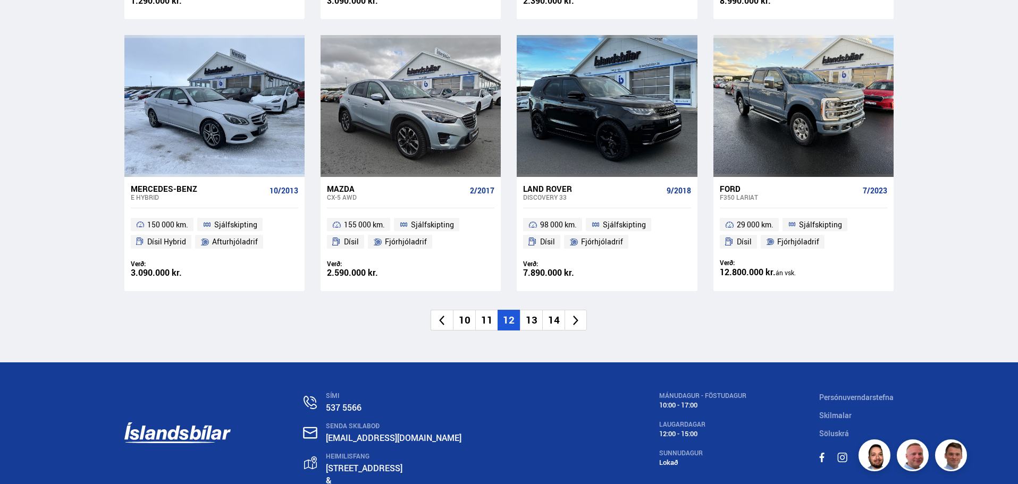
scroll to position [1602, 0]
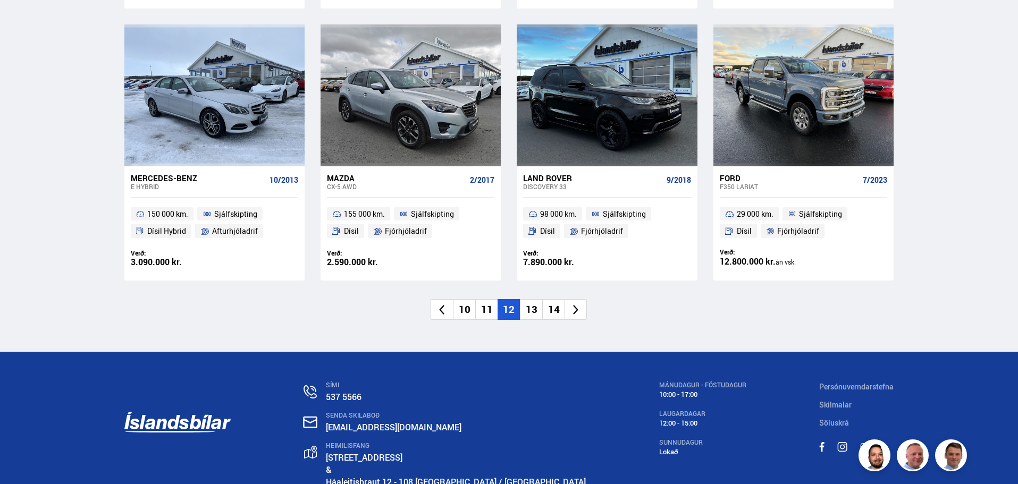
click at [533, 299] on li "13" at bounding box center [531, 309] width 22 height 21
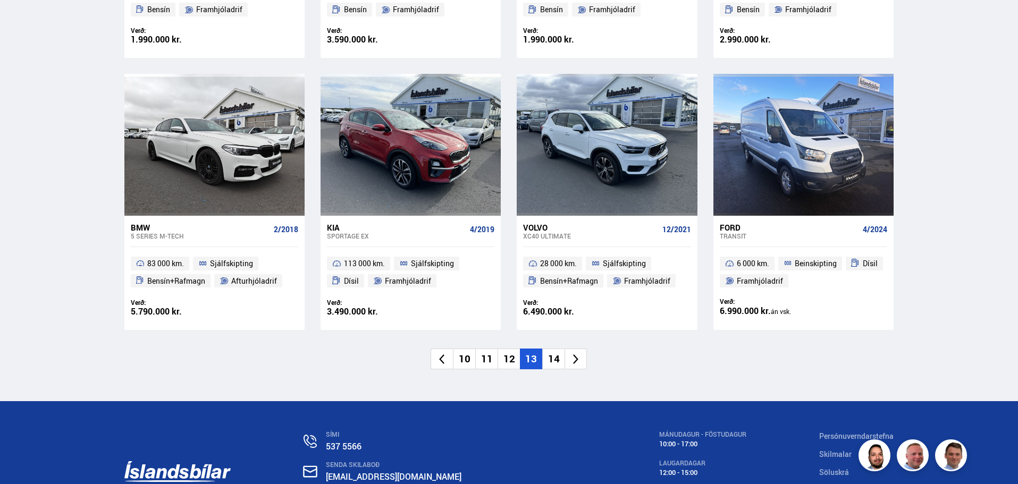
scroll to position [1542, 0]
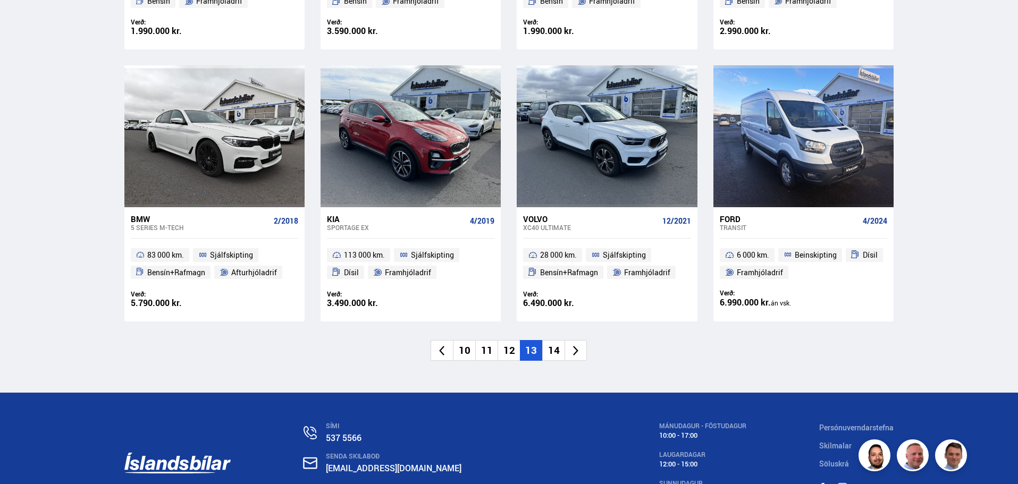
click at [553, 352] on li "14" at bounding box center [553, 350] width 22 height 21
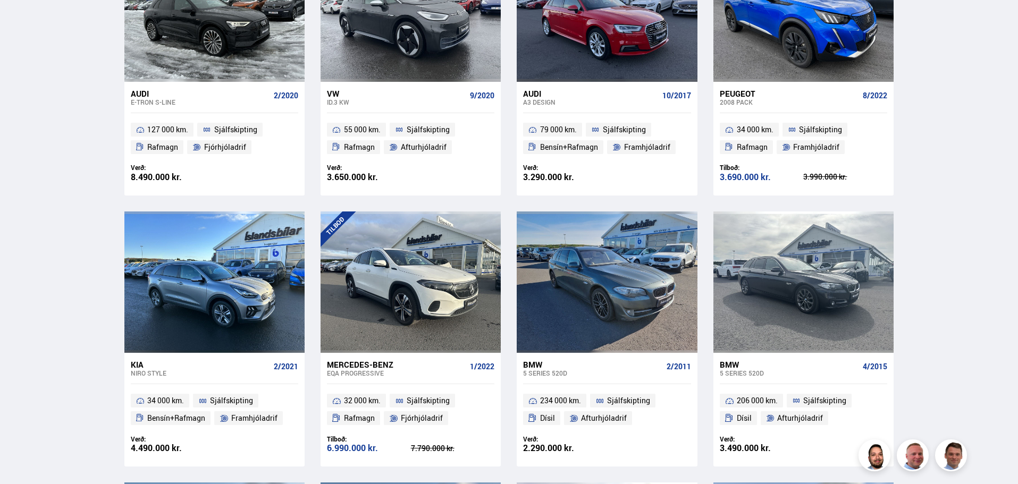
scroll to position [390, 0]
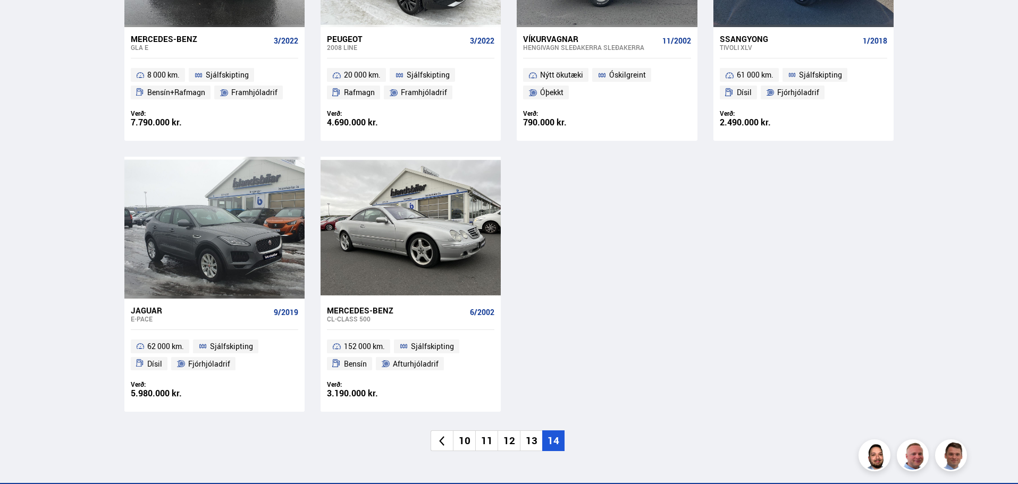
scroll to position [1488, 0]
